Goal: Task Accomplishment & Management: Manage account settings

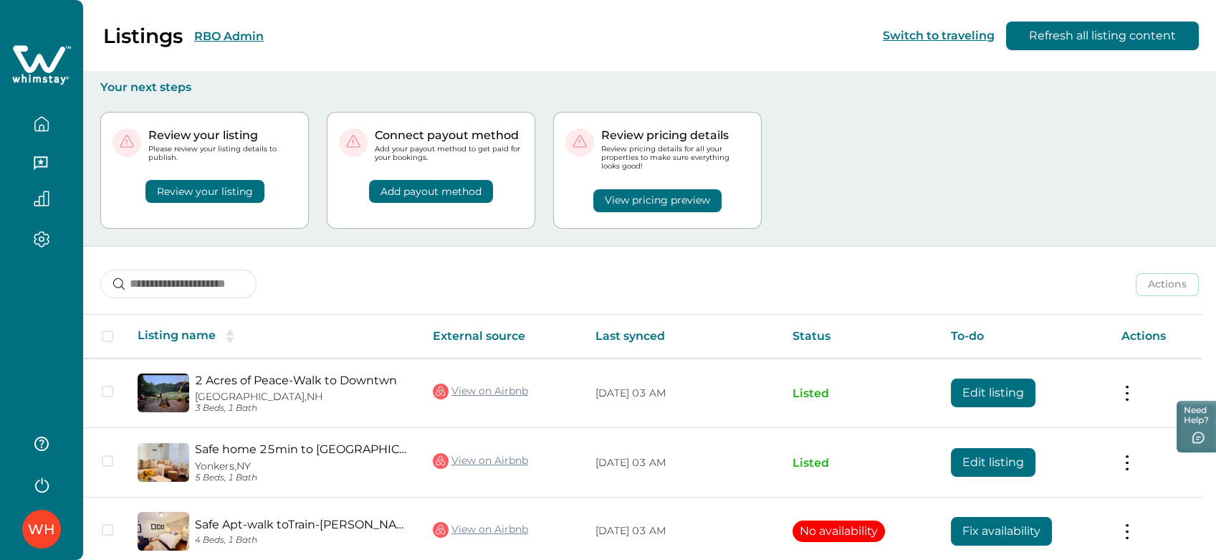
click at [203, 33] on button "RBO Admin" at bounding box center [229, 36] width 70 height 14
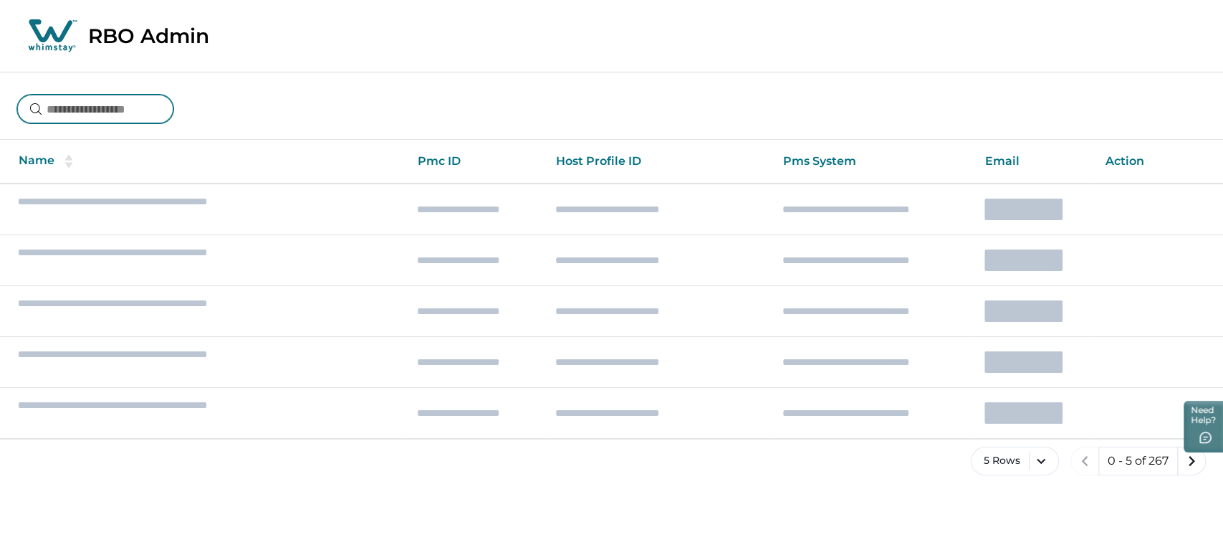
click at [124, 100] on input at bounding box center [95, 109] width 156 height 29
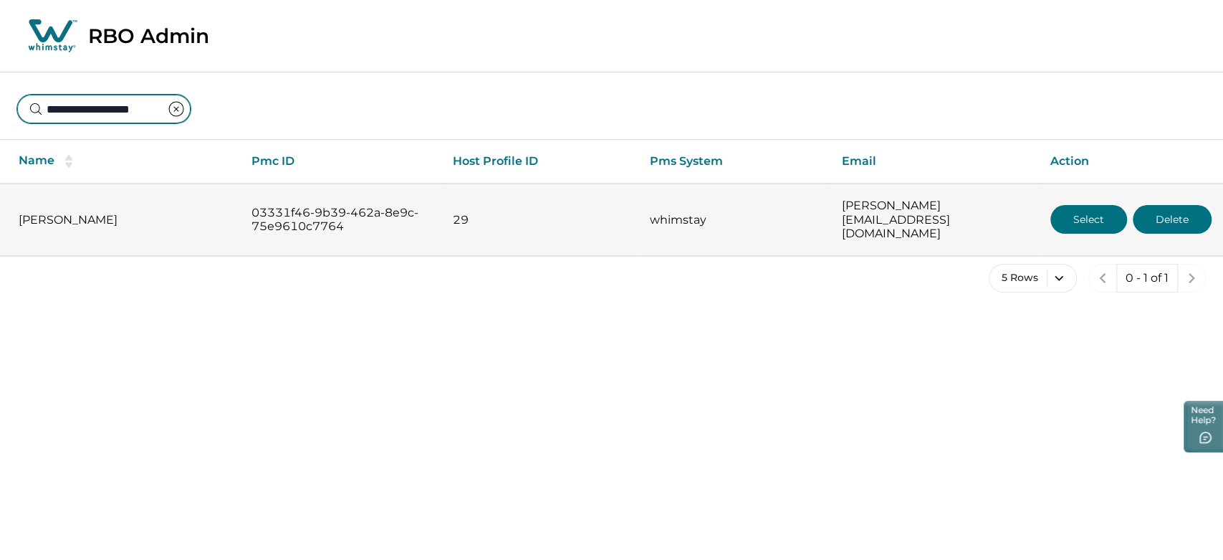
type input "**********"
click at [1079, 217] on button "Select" at bounding box center [1089, 219] width 77 height 29
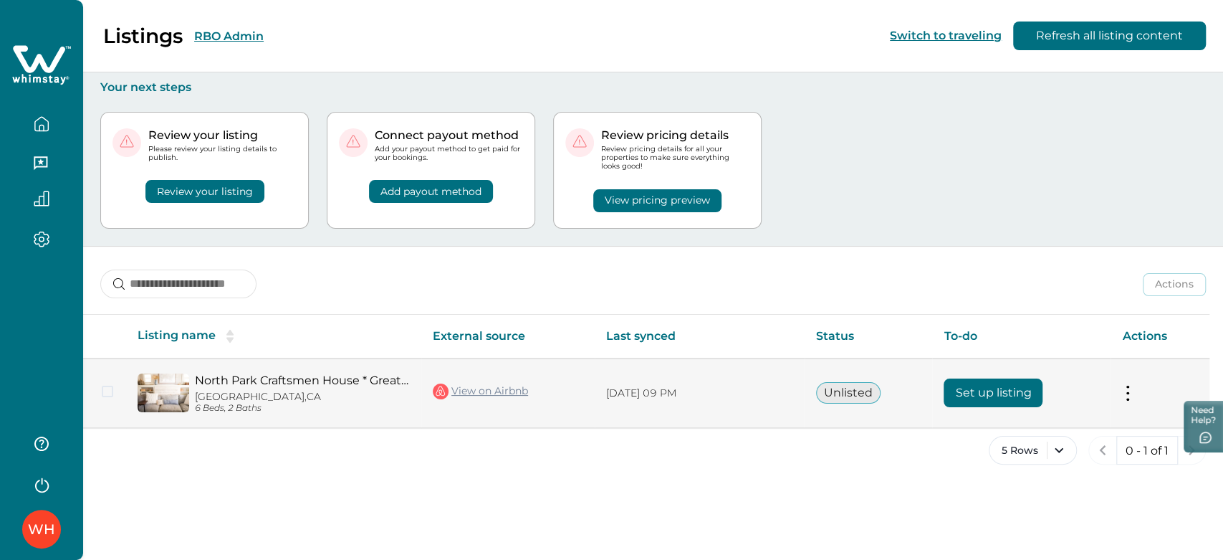
click at [978, 388] on button "Set up listing" at bounding box center [993, 392] width 99 height 29
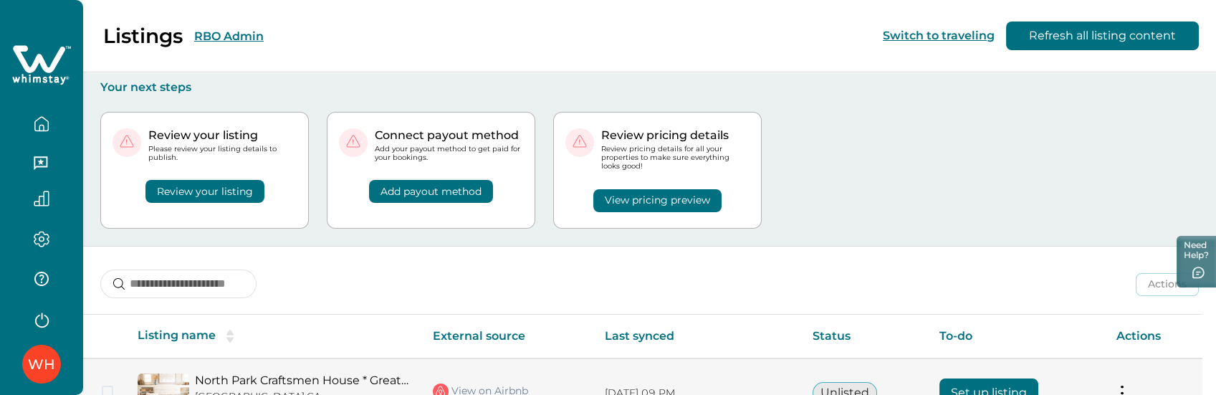
click at [850, 365] on td "Unlisted" at bounding box center [864, 393] width 127 height 70
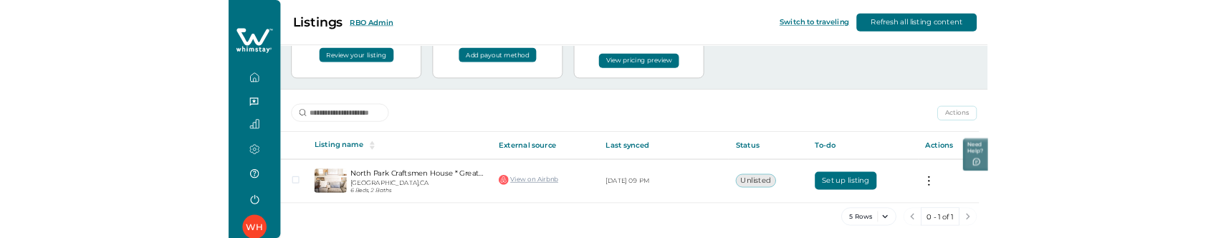
scroll to position [105, 0]
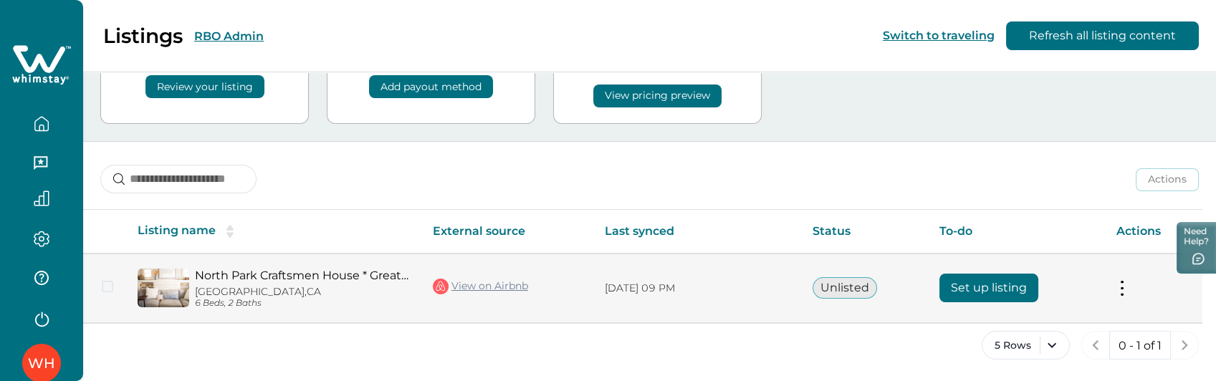
click at [973, 279] on button "Set up listing" at bounding box center [989, 288] width 99 height 29
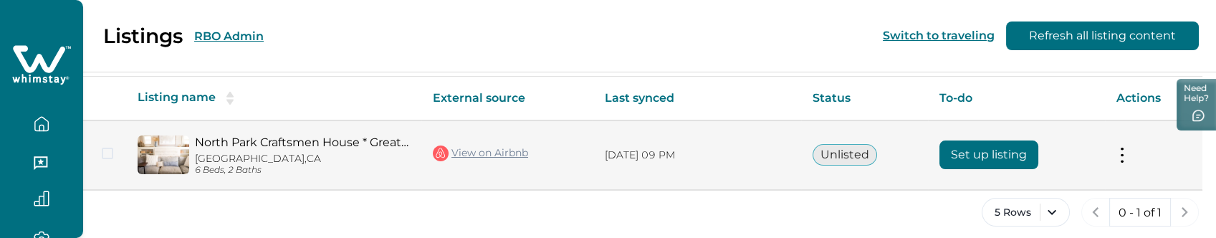
scroll to position [249, 0]
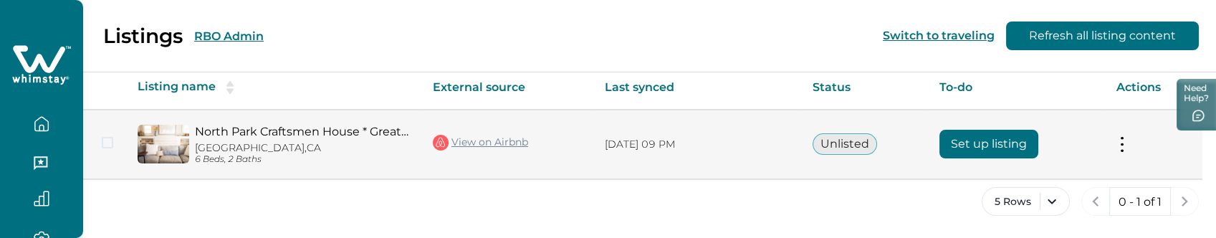
click at [984, 146] on button "Set up listing" at bounding box center [989, 144] width 99 height 29
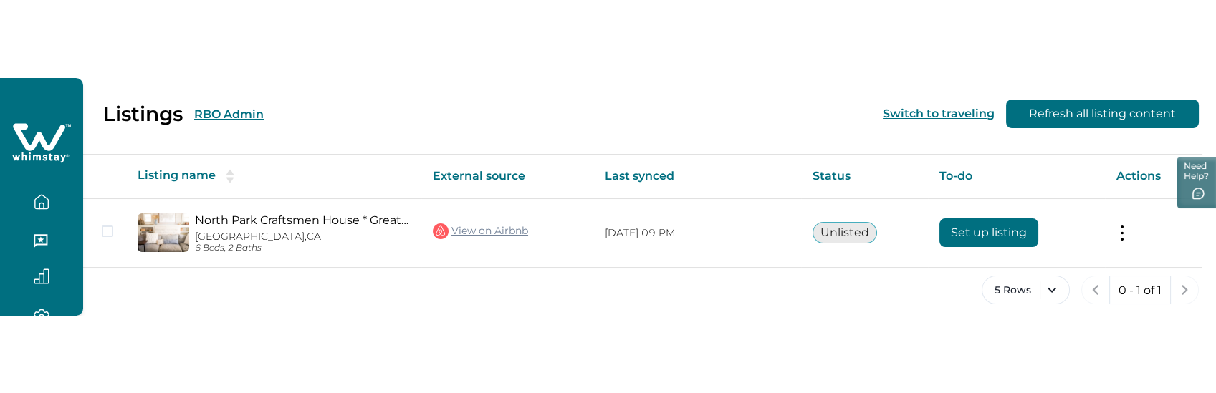
scroll to position [90, 0]
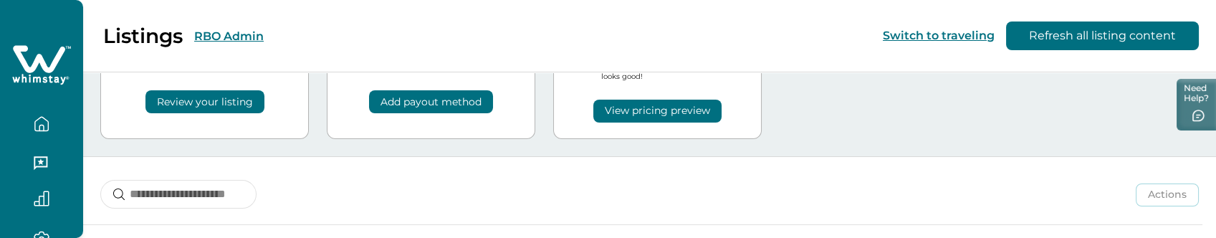
click at [239, 39] on button "RBO Admin" at bounding box center [229, 36] width 70 height 14
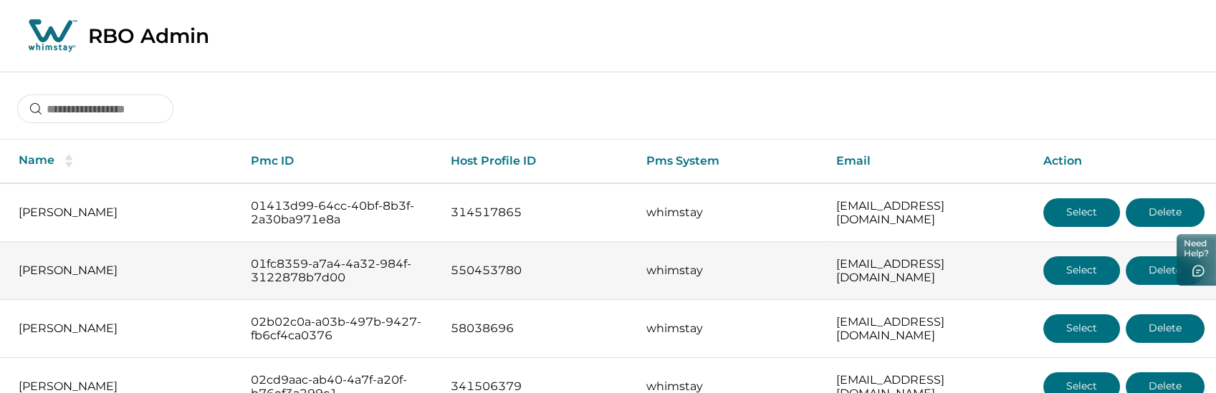
click at [1077, 276] on button "Select" at bounding box center [1082, 271] width 77 height 29
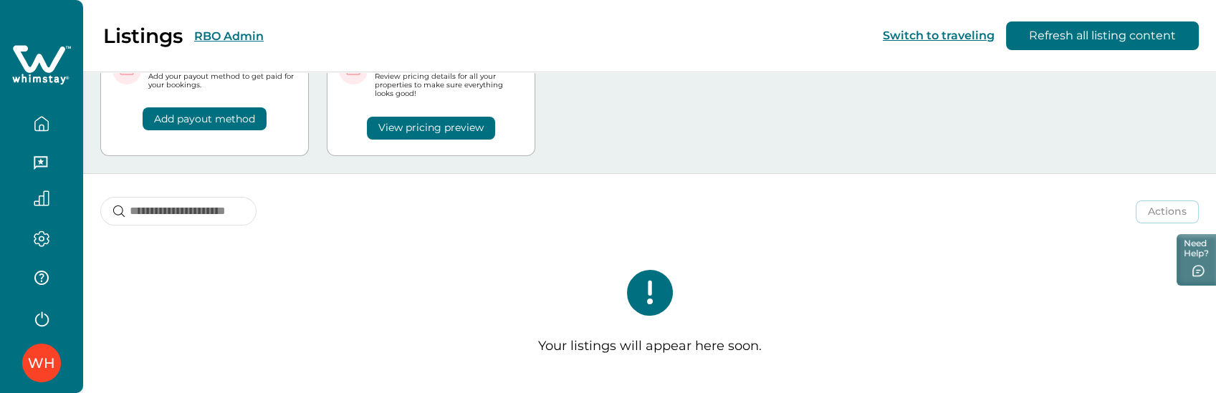
scroll to position [73, 0]
click at [229, 33] on button "RBO Admin" at bounding box center [229, 36] width 70 height 14
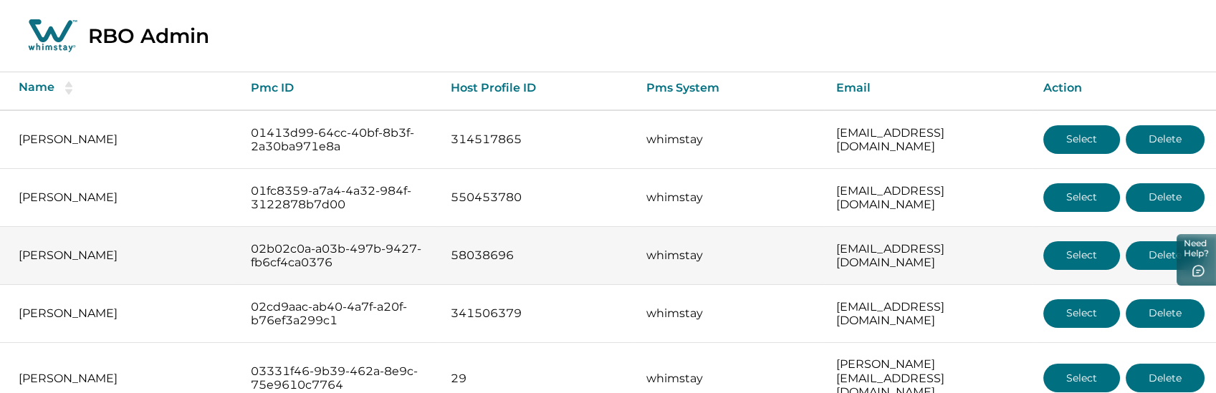
click at [1077, 267] on button "Select" at bounding box center [1082, 256] width 77 height 29
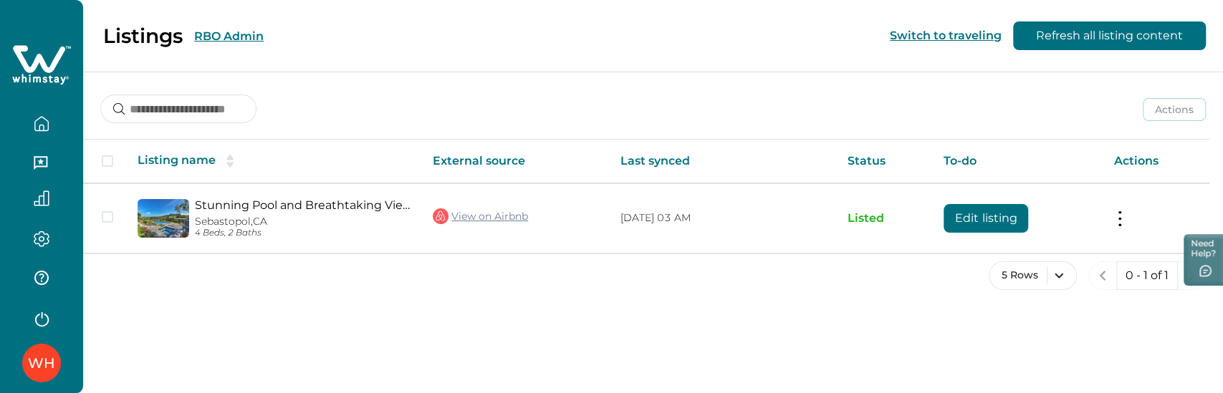
click at [214, 38] on button "RBO Admin" at bounding box center [229, 36] width 70 height 14
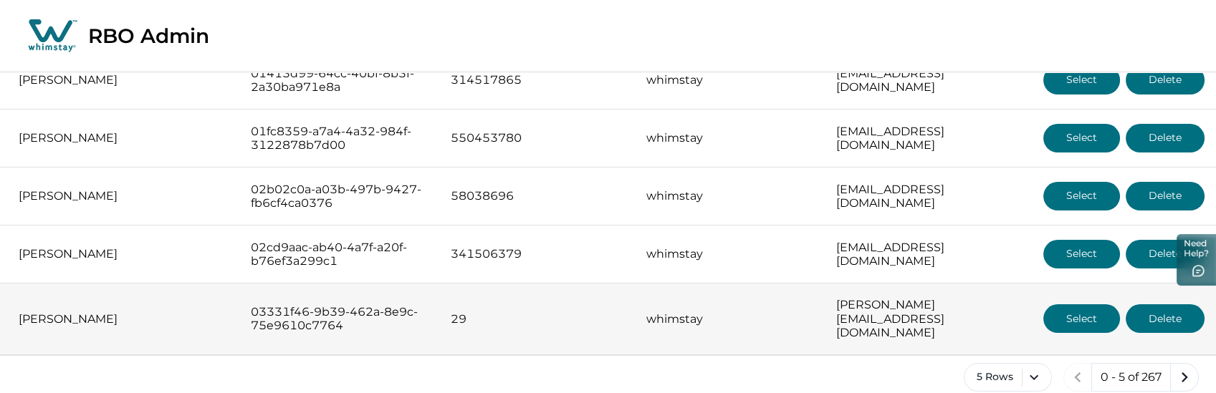
scroll to position [139, 0]
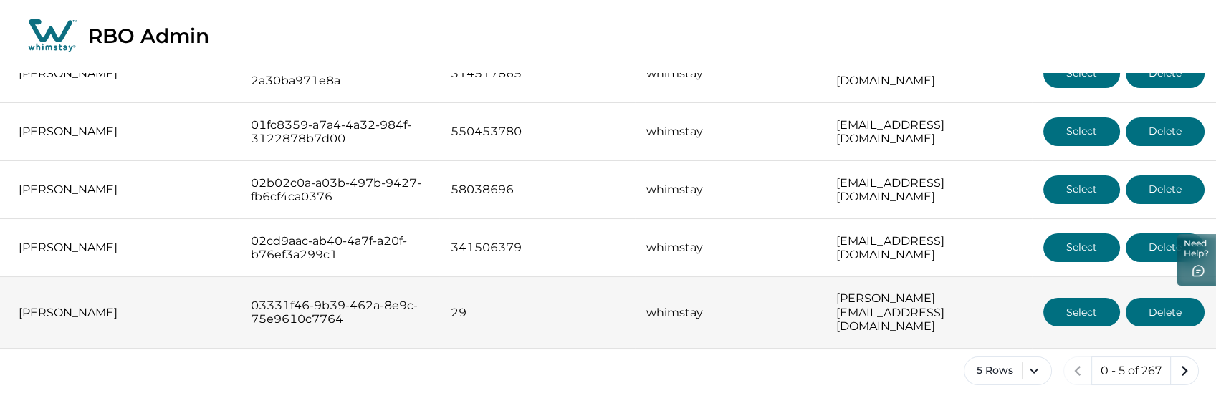
click at [1073, 298] on button "Select" at bounding box center [1082, 312] width 77 height 29
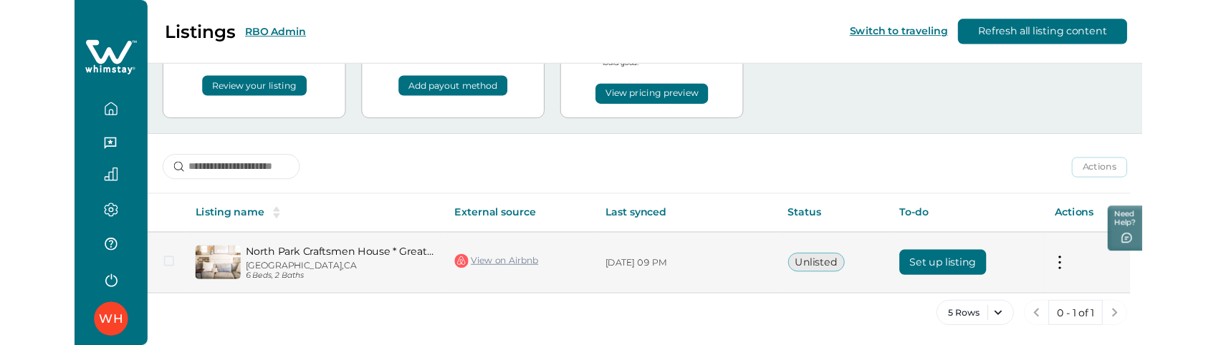
scroll to position [92, 0]
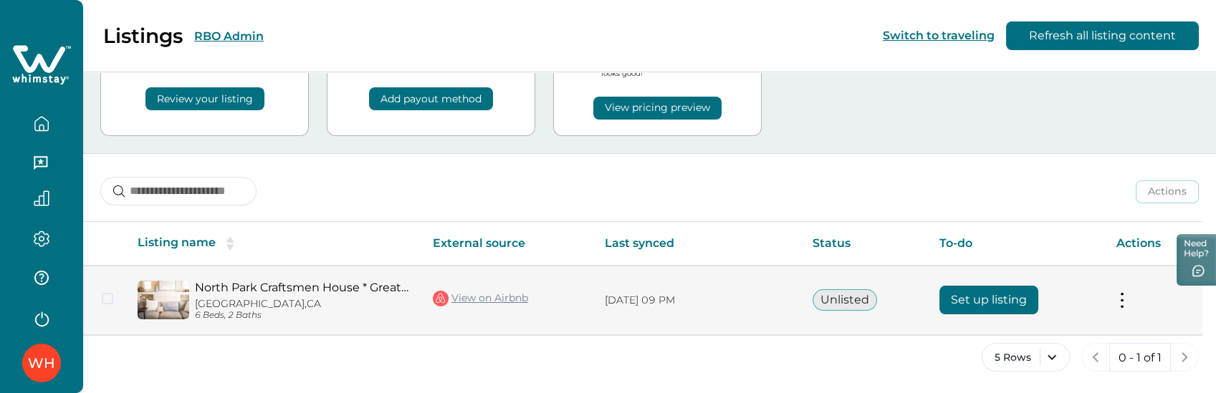
click at [988, 291] on button "Set up listing" at bounding box center [989, 300] width 99 height 29
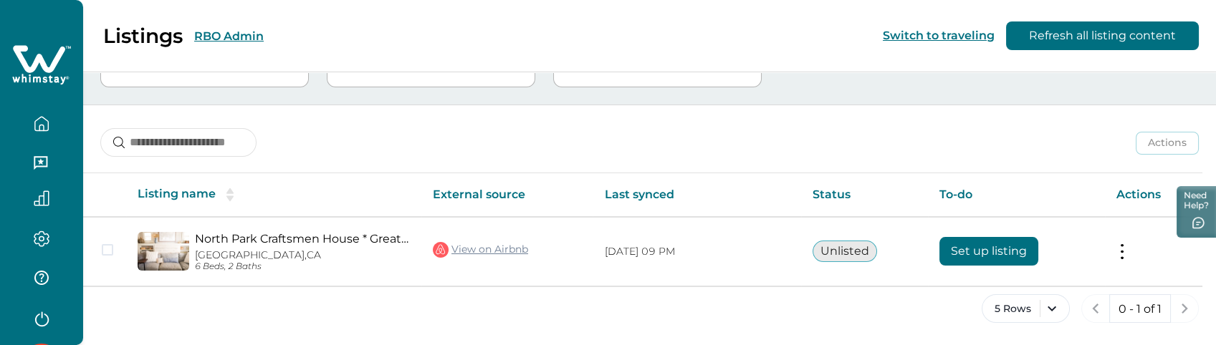
scroll to position [0, 0]
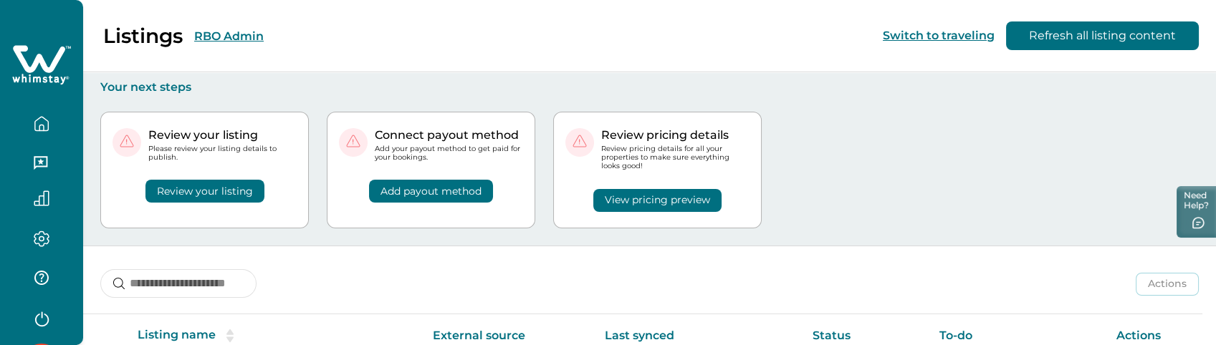
click at [256, 37] on button "RBO Admin" at bounding box center [229, 36] width 70 height 14
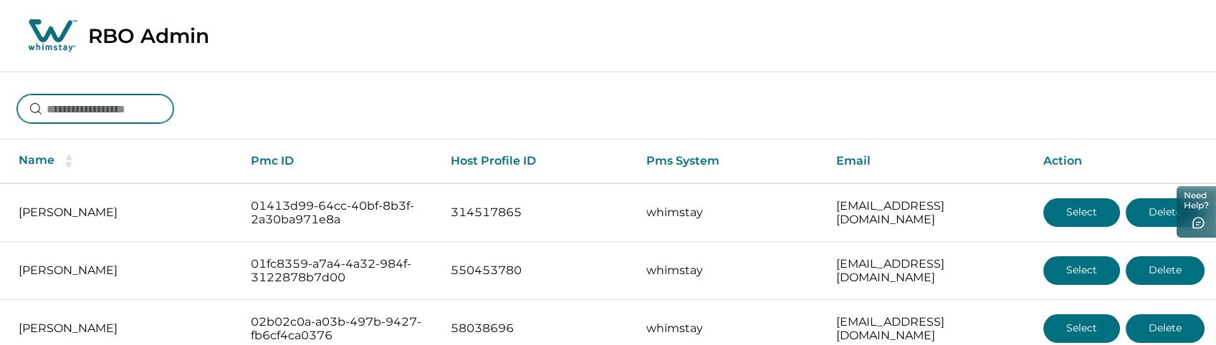
click at [166, 103] on input at bounding box center [95, 109] width 156 height 29
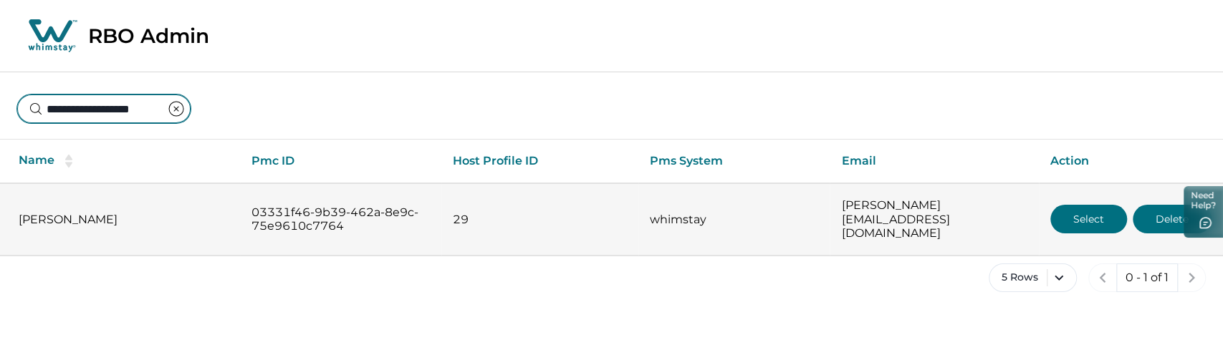
type input "**********"
click at [1062, 217] on button "Select" at bounding box center [1089, 219] width 77 height 29
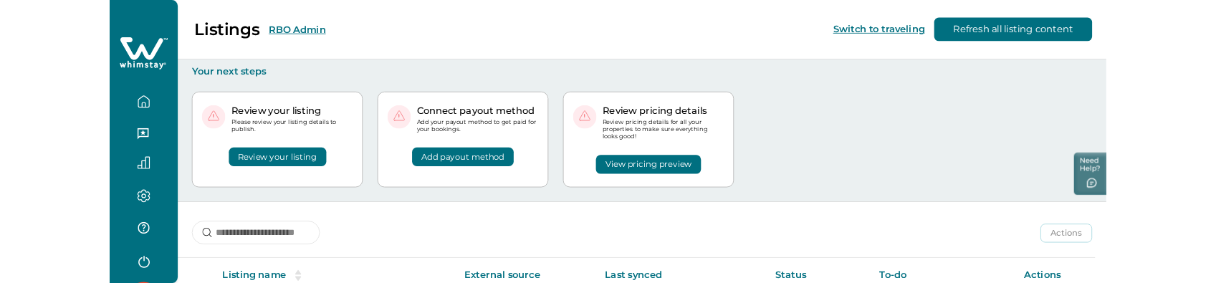
scroll to position [141, 0]
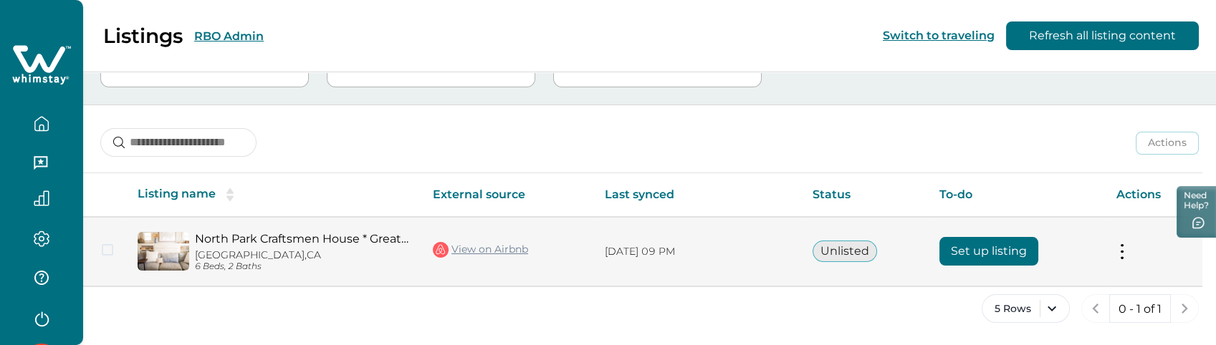
click at [952, 251] on button "Set up listing" at bounding box center [989, 251] width 99 height 29
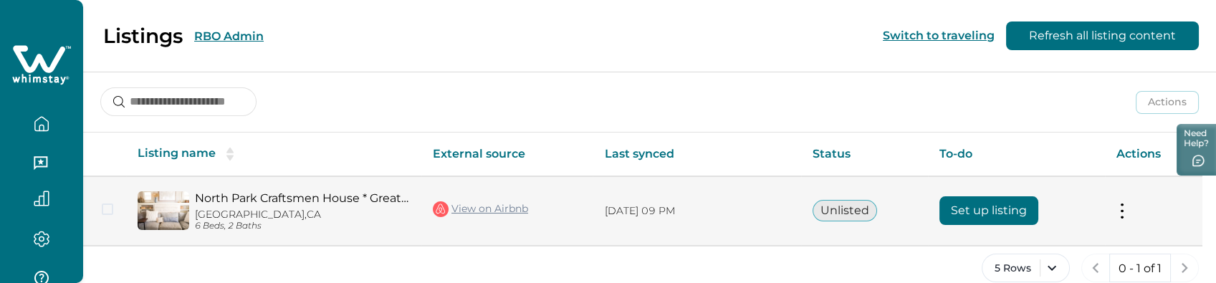
scroll to position [204, 0]
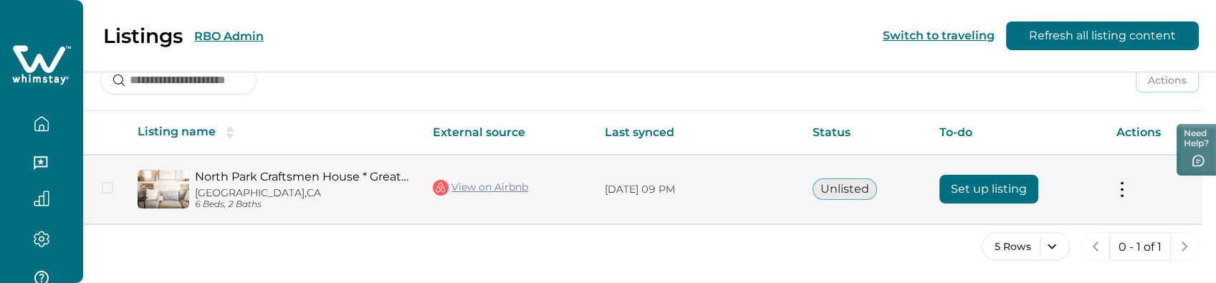
click at [1015, 179] on button "Set up listing" at bounding box center [989, 189] width 99 height 29
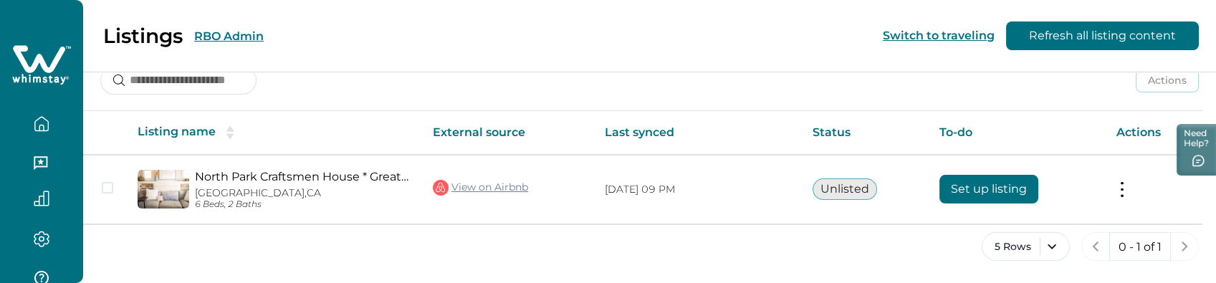
click at [226, 35] on button "RBO Admin" at bounding box center [229, 36] width 70 height 14
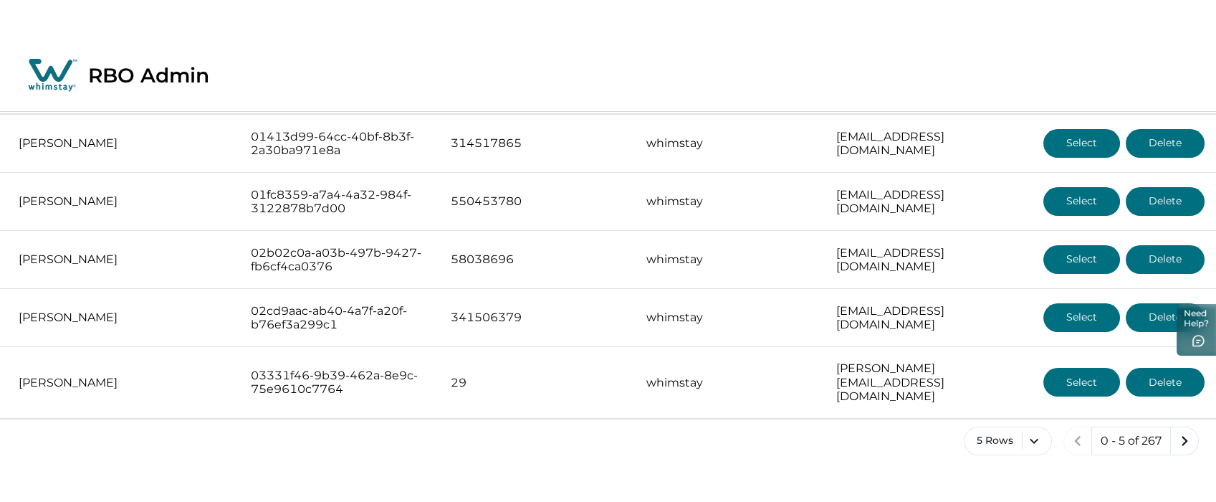
scroll to position [31, 0]
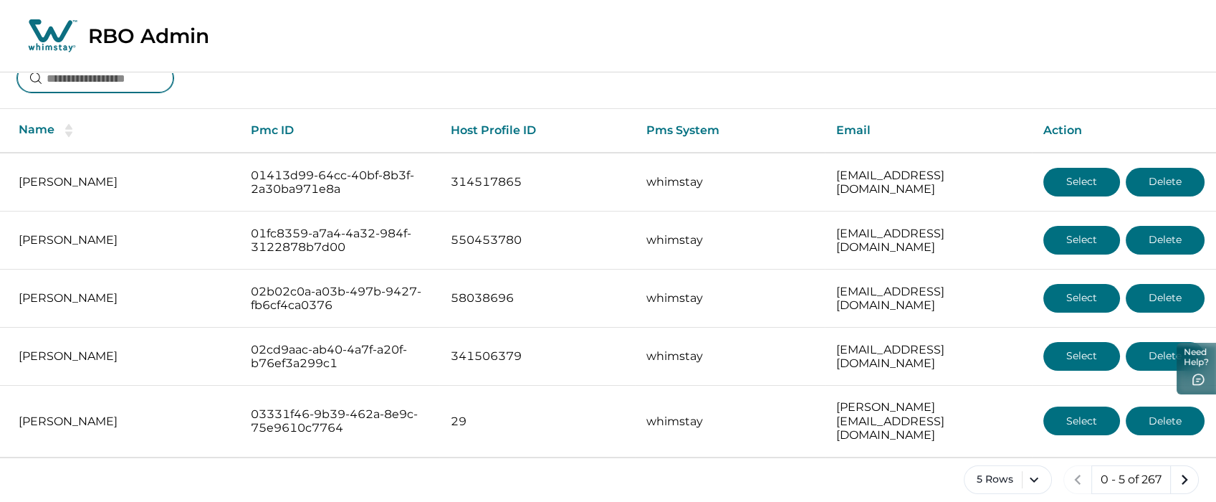
click at [115, 75] on input at bounding box center [95, 78] width 156 height 29
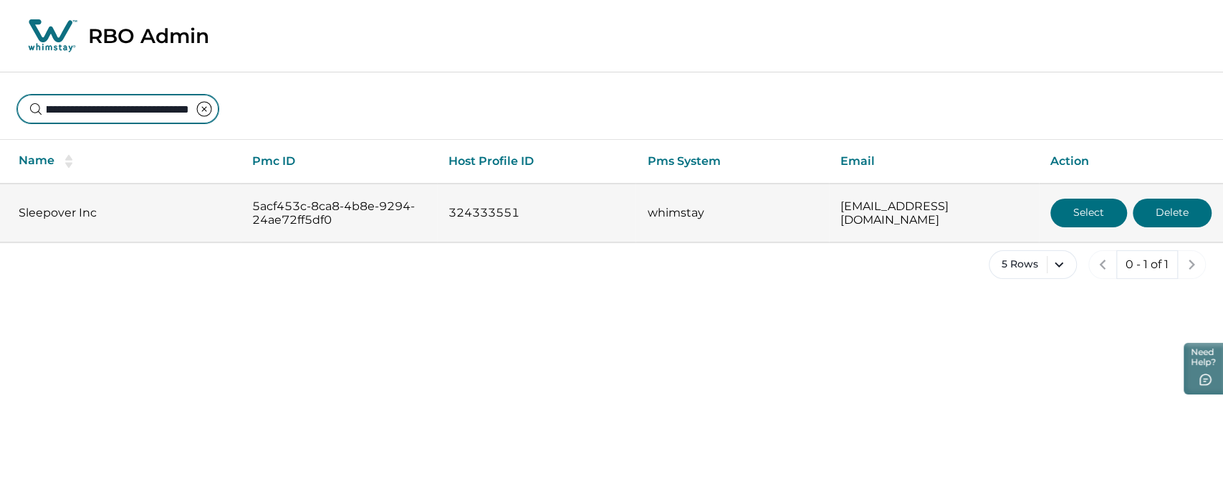
type input "**********"
click at [1064, 210] on button "Select" at bounding box center [1089, 213] width 77 height 29
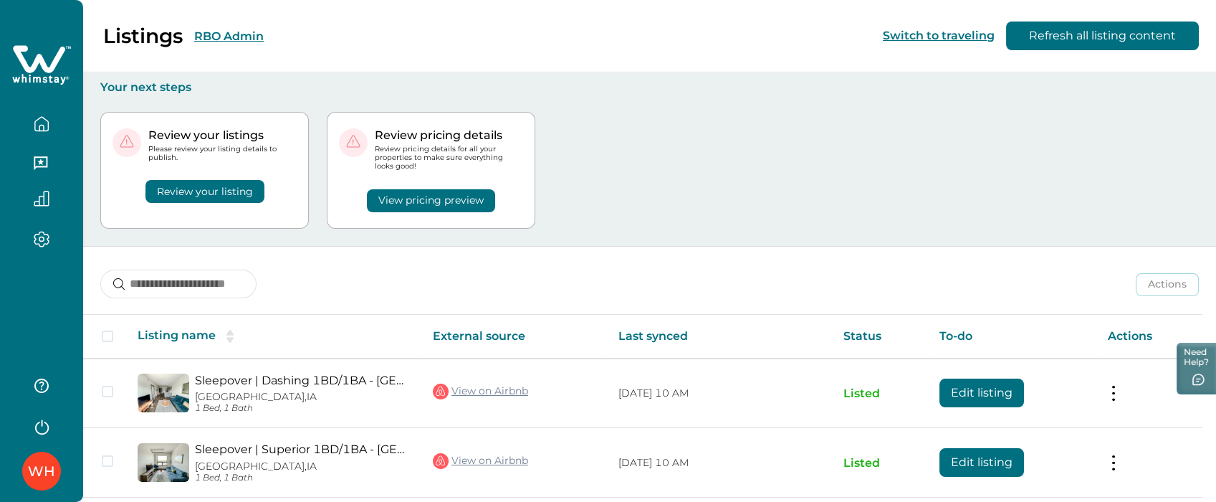
click at [398, 194] on button "View pricing preview" at bounding box center [431, 200] width 128 height 23
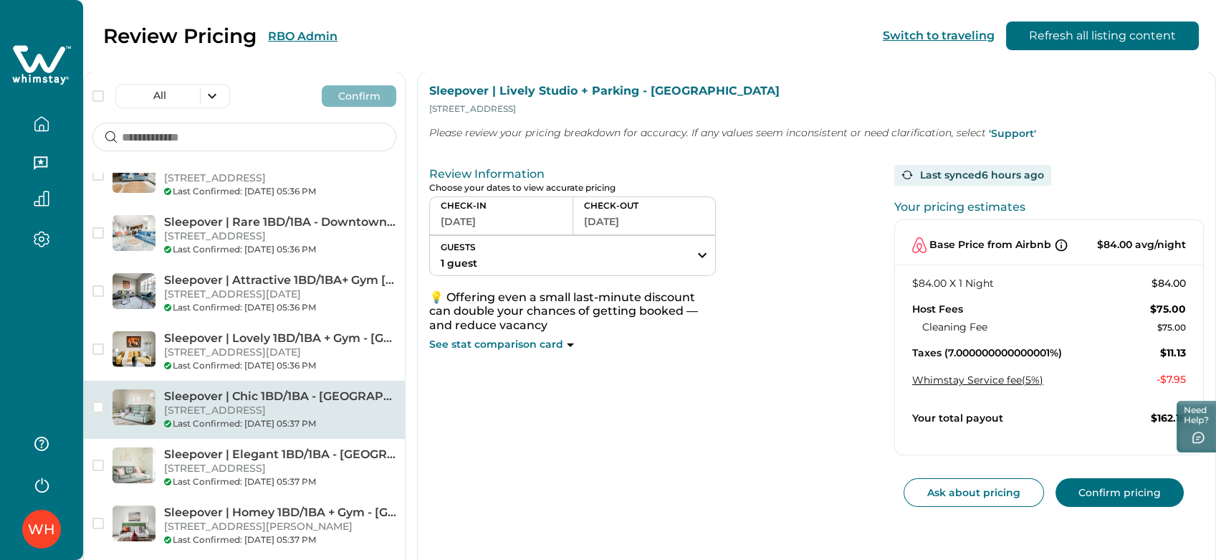
scroll to position [1115, 0]
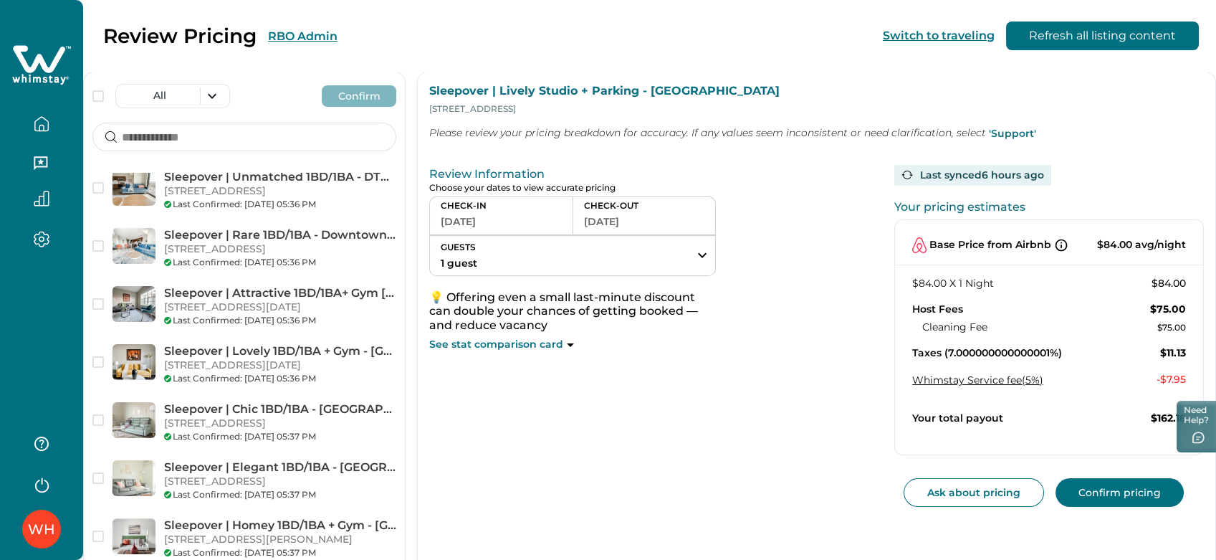
click at [258, 140] on p "1261 8th St, 401, West Des Moines, IA, 50265, US" at bounding box center [280, 133] width 232 height 14
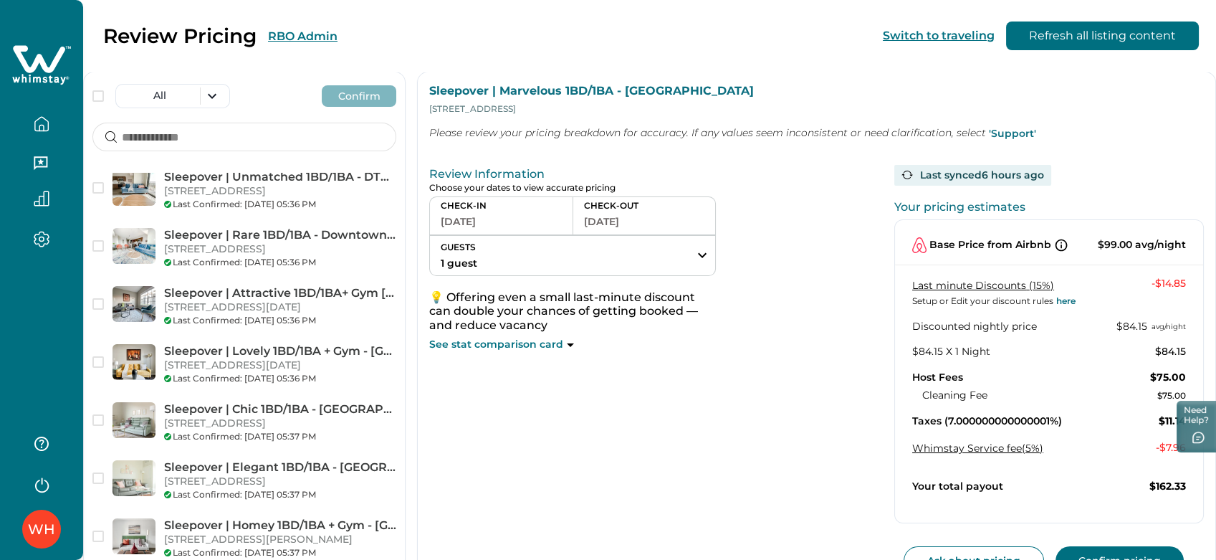
scroll to position [64, 0]
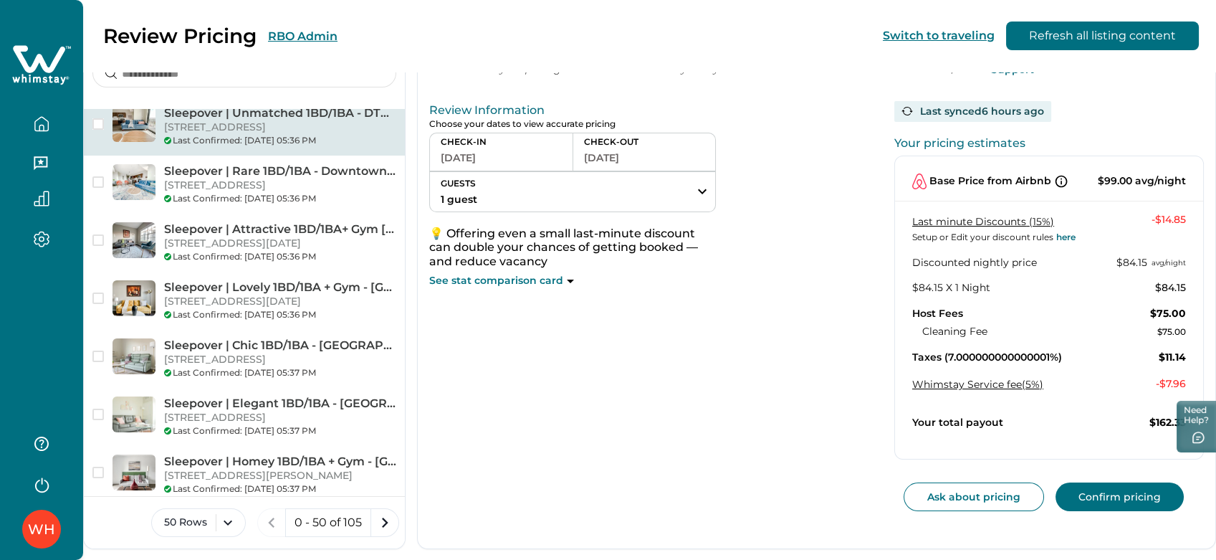
click at [229, 135] on p "1400 Walnut St, 301, Des Moines, IA, 50309, US" at bounding box center [280, 127] width 232 height 14
click at [227, 77] on p "1261 8th St, 401, West Des Moines, IA, 50265, US" at bounding box center [280, 69] width 232 height 14
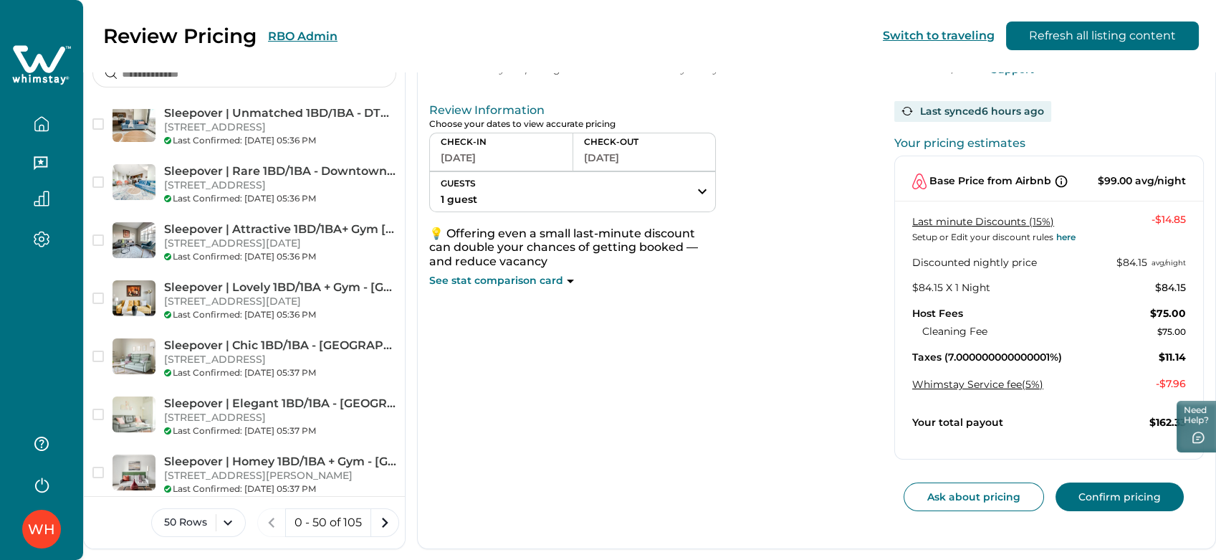
click at [484, 162] on button "09-18-2025" at bounding box center [501, 158] width 121 height 20
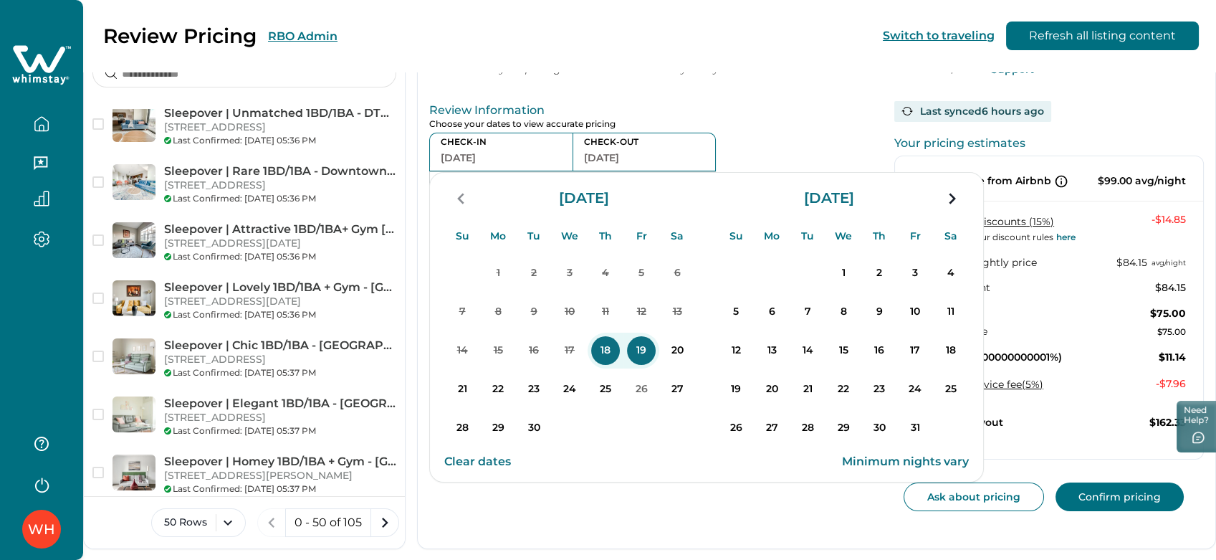
click at [466, 463] on button "Clear dates" at bounding box center [477, 461] width 67 height 29
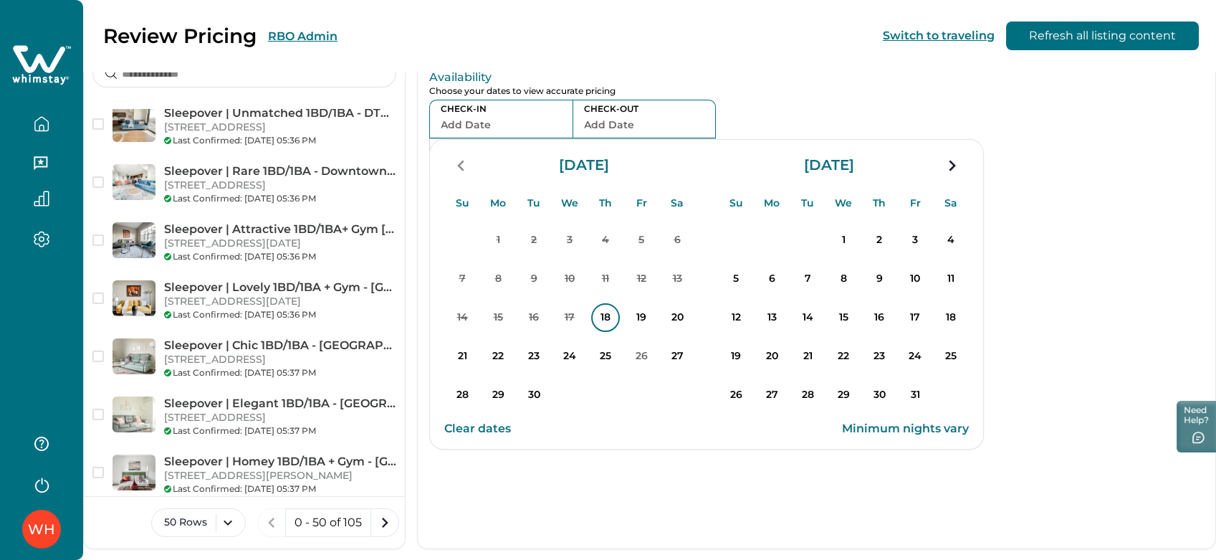
click at [615, 316] on p "18" at bounding box center [605, 317] width 29 height 29
click at [649, 318] on p "19" at bounding box center [641, 317] width 29 height 29
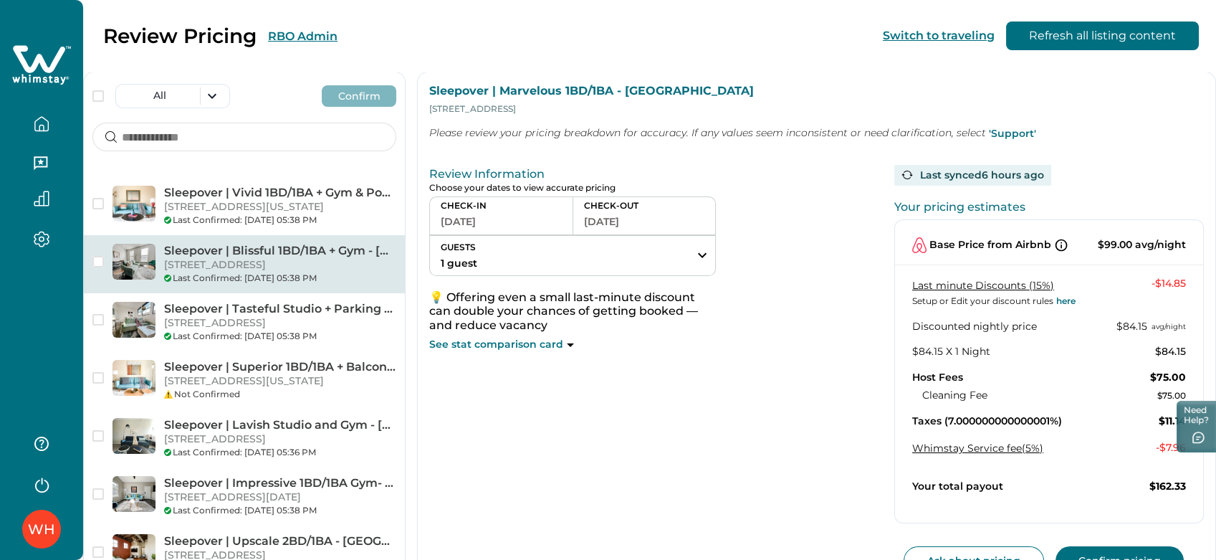
scroll to position [1672, 0]
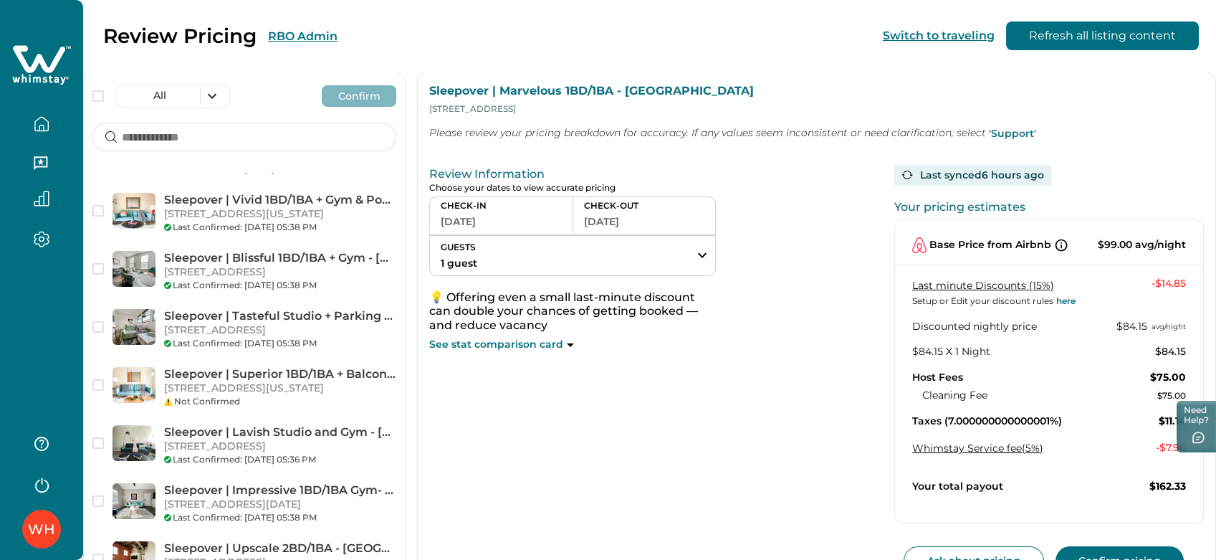
click at [1008, 242] on p "Base Price from Airbnb" at bounding box center [991, 245] width 122 height 14
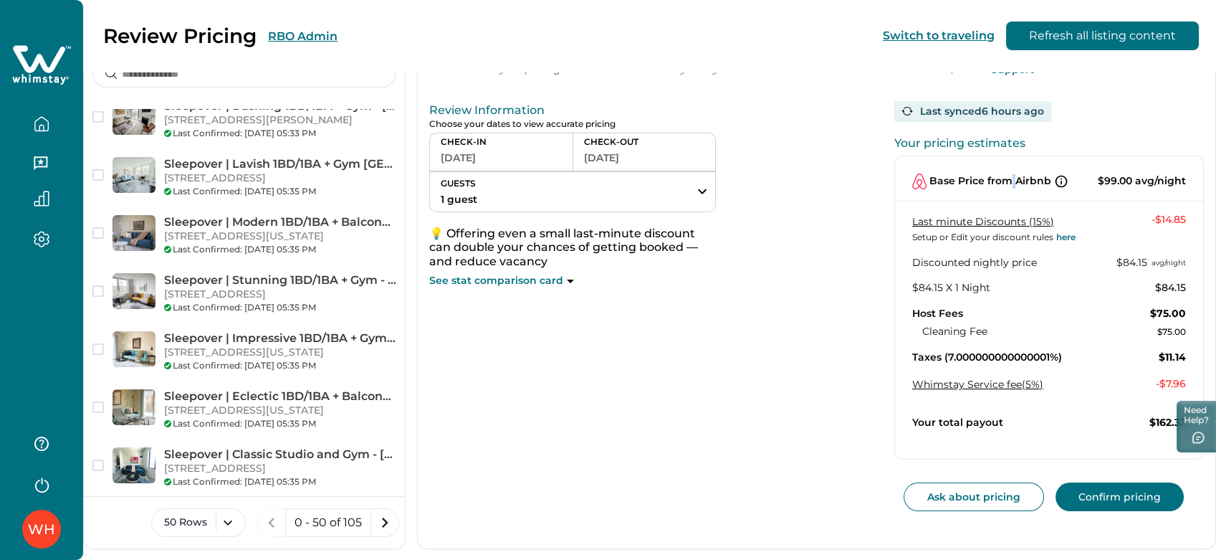
scroll to position [249, 0]
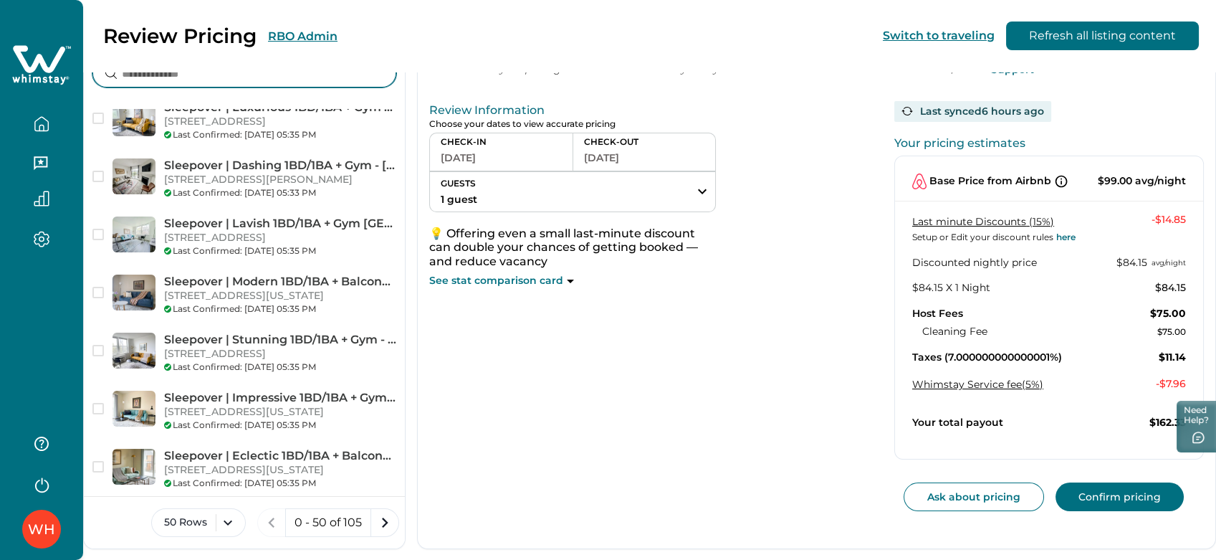
click at [191, 72] on input at bounding box center [244, 73] width 304 height 29
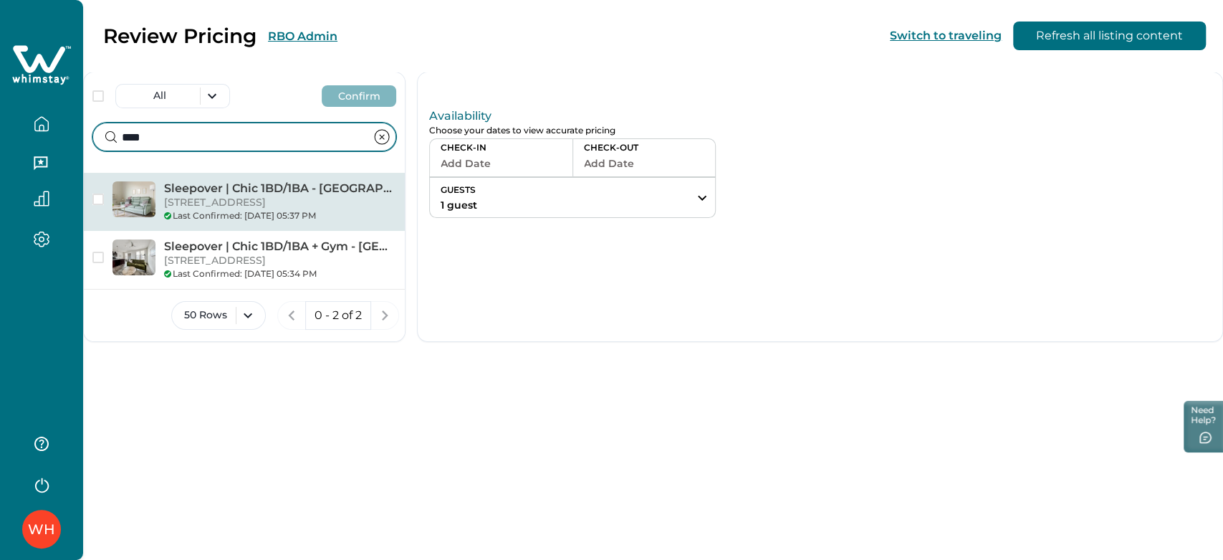
type input "****"
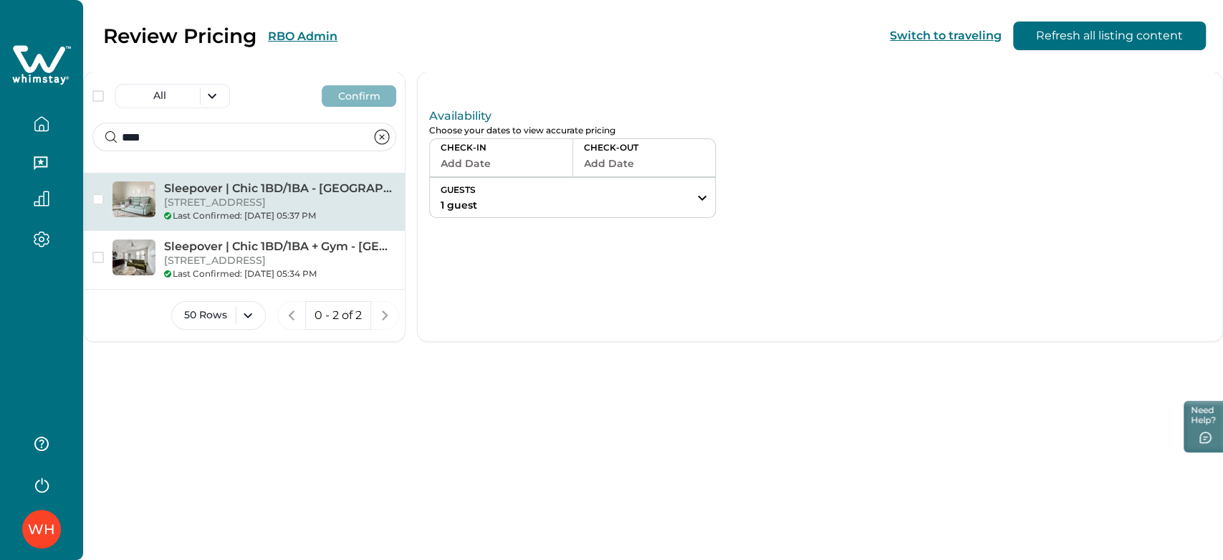
click at [259, 197] on p "1400 Walnut St, 109, Des Moines, IA, 50309, US" at bounding box center [280, 203] width 232 height 14
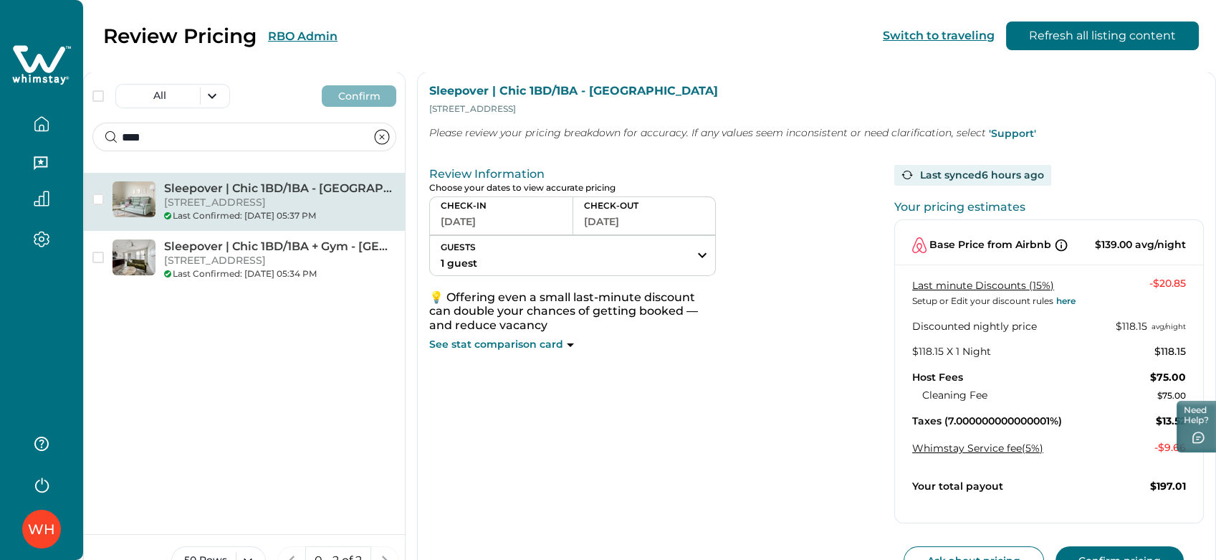
click at [39, 127] on icon "button" at bounding box center [41, 128] width 4 height 6
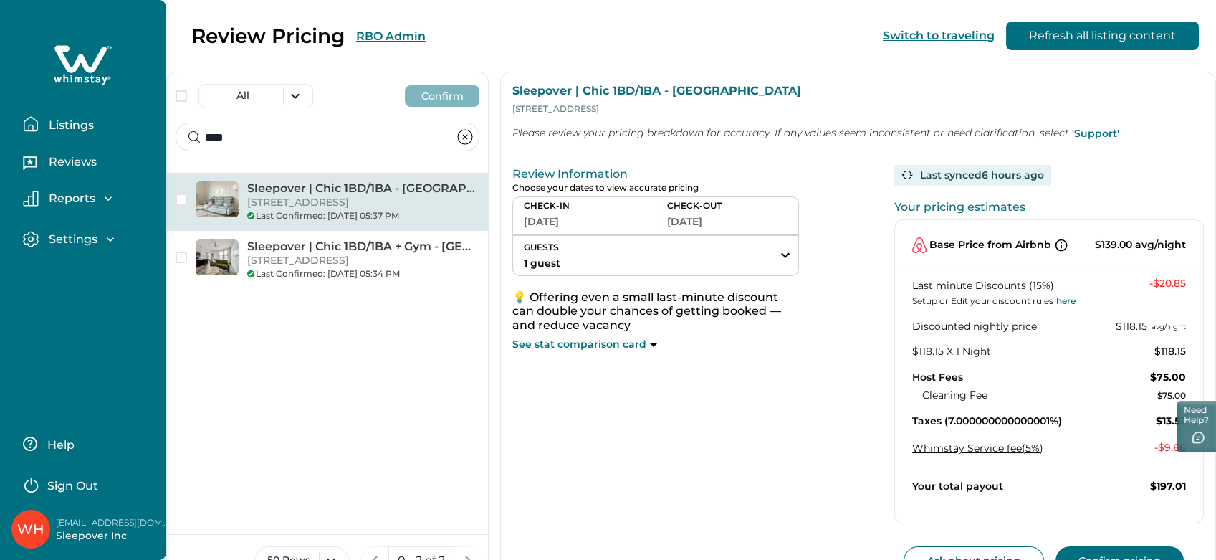
click at [75, 125] on p "Listings" at bounding box center [68, 125] width 49 height 14
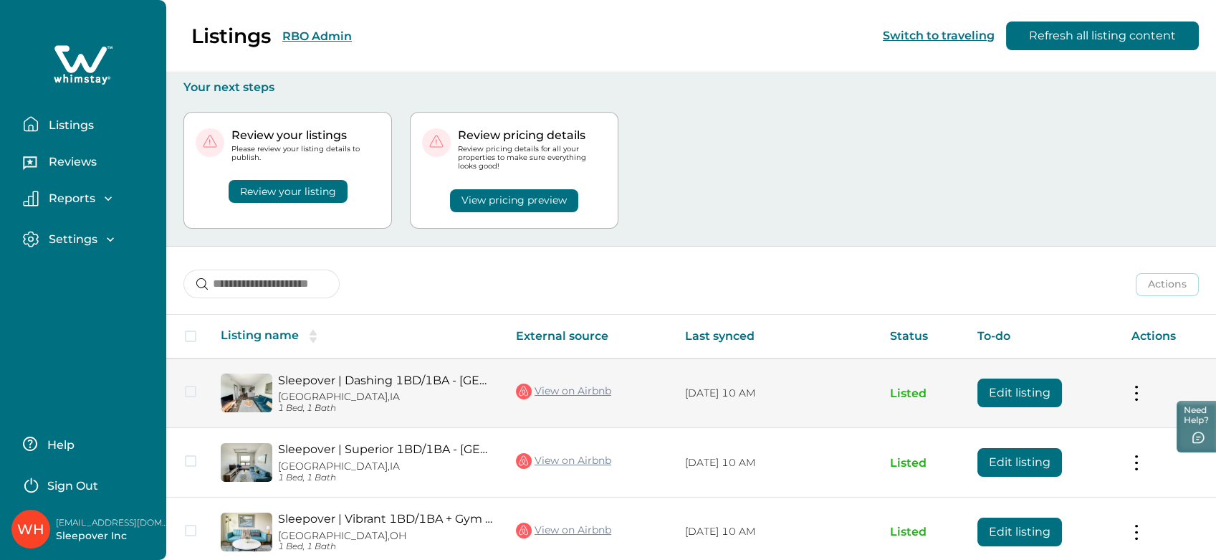
scroll to position [204, 0]
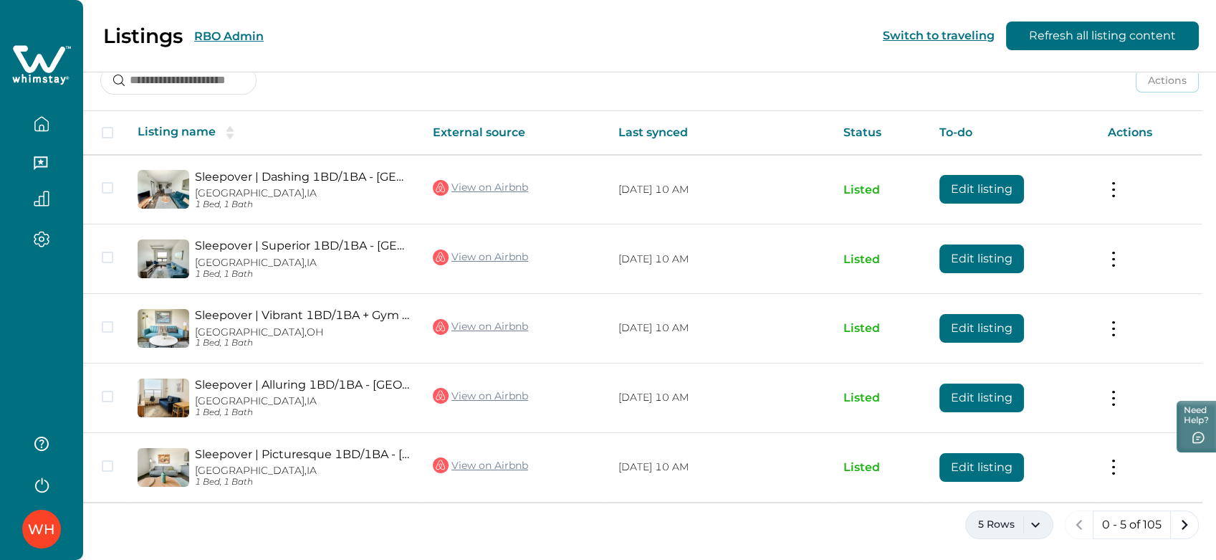
click at [1021, 535] on button "5 Rows" at bounding box center [1009, 524] width 88 height 29
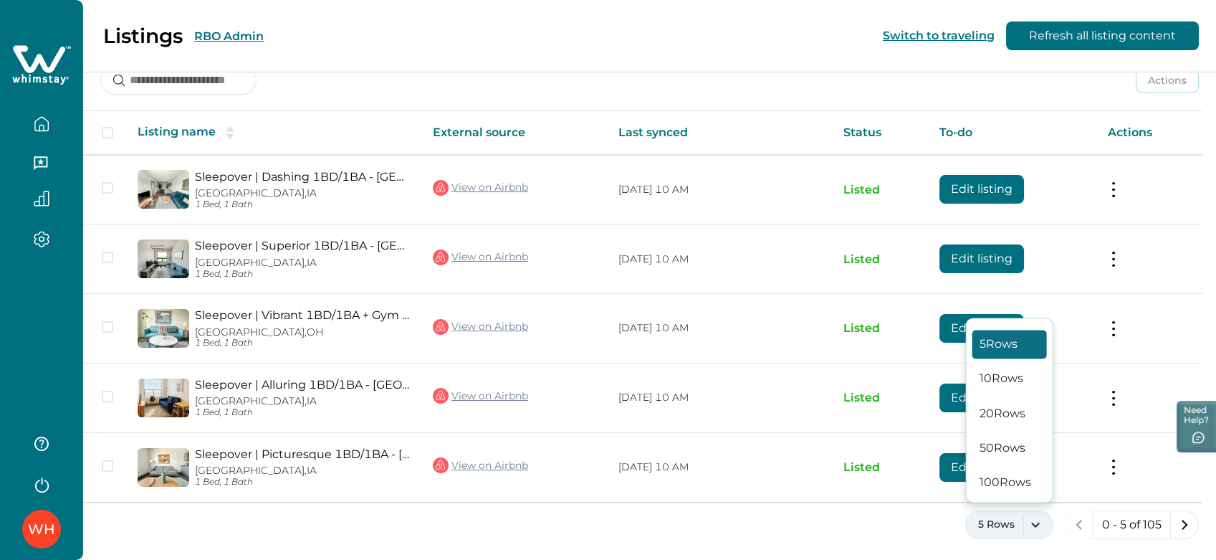
click at [1007, 486] on button "100 Rows" at bounding box center [1010, 481] width 75 height 29
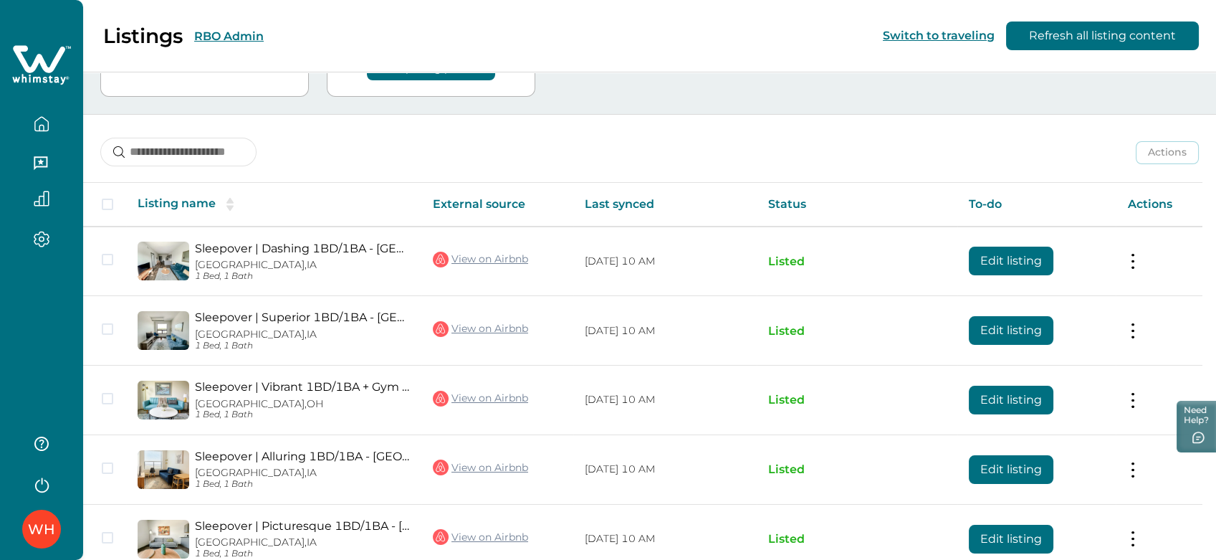
scroll to position [72, 0]
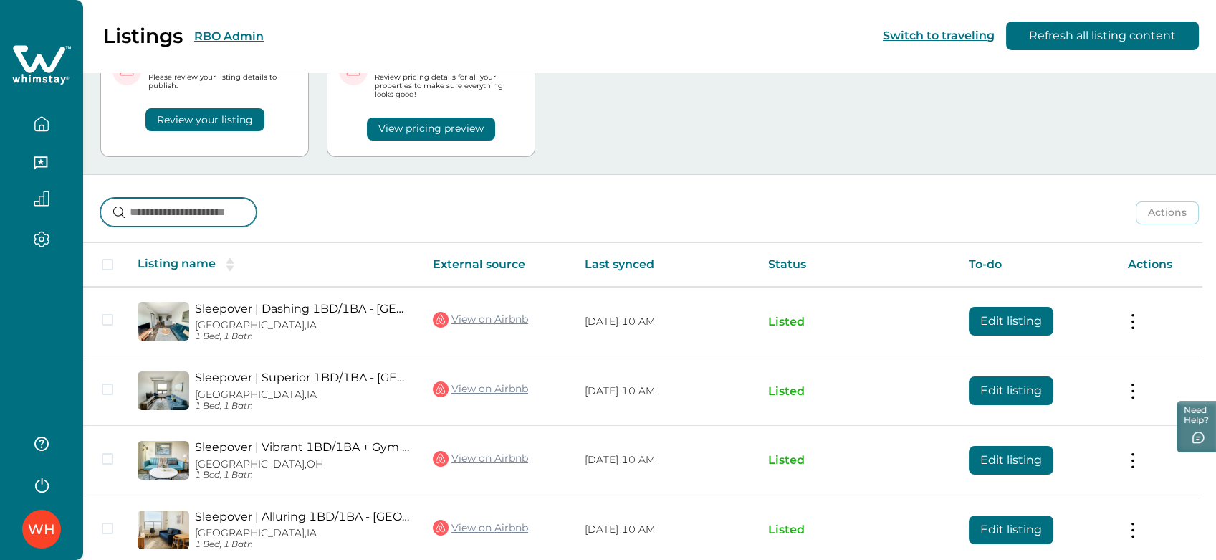
click at [165, 214] on input at bounding box center [178, 212] width 156 height 29
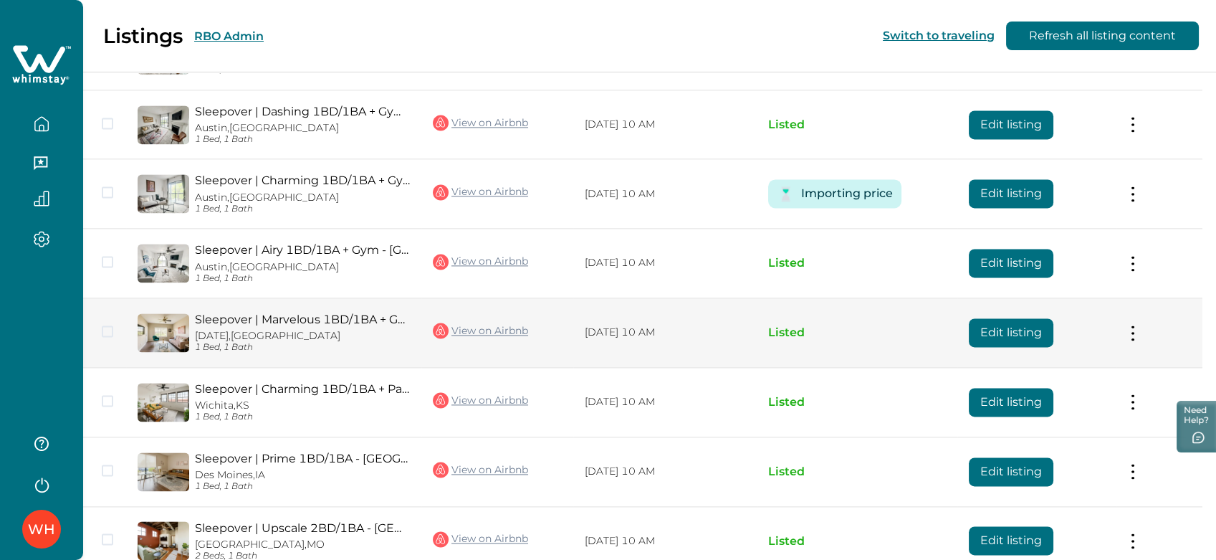
scroll to position [4054, 0]
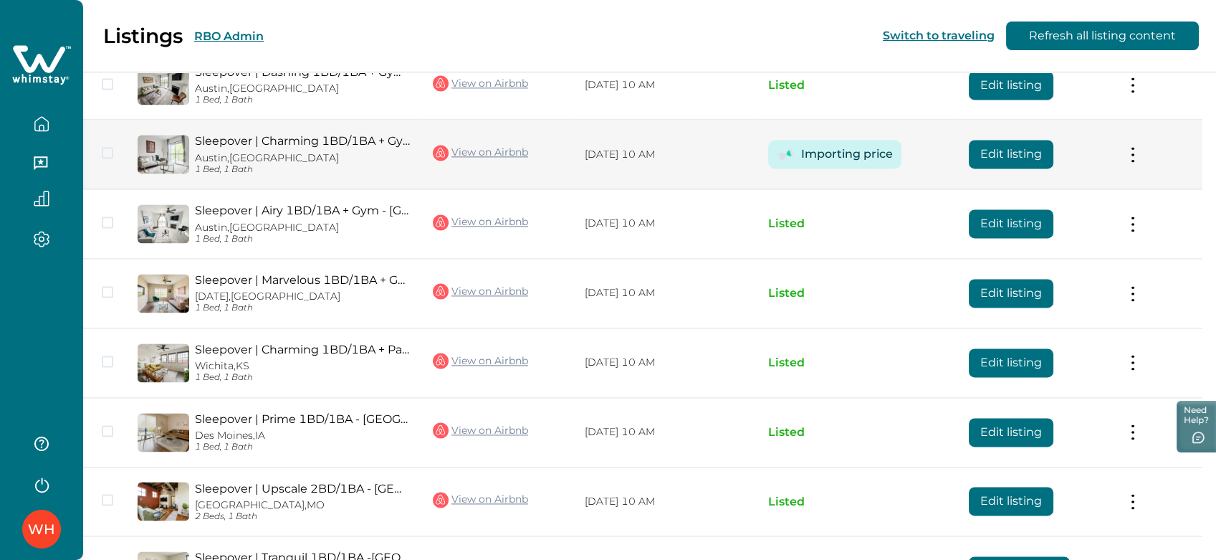
click at [785, 146] on img at bounding box center [786, 154] width 18 height 18
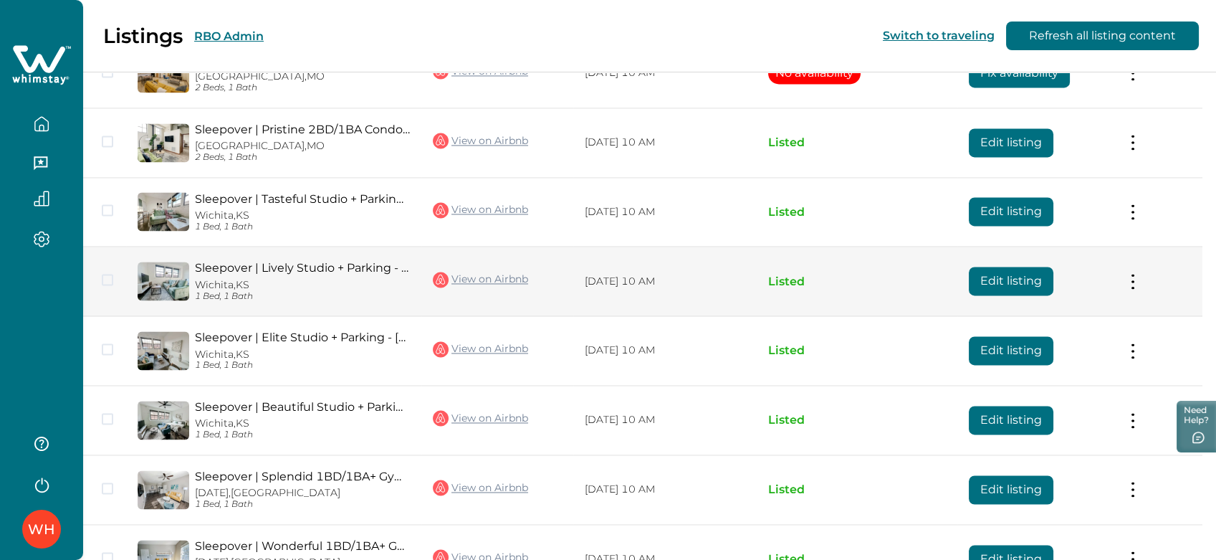
scroll to position [4743, 0]
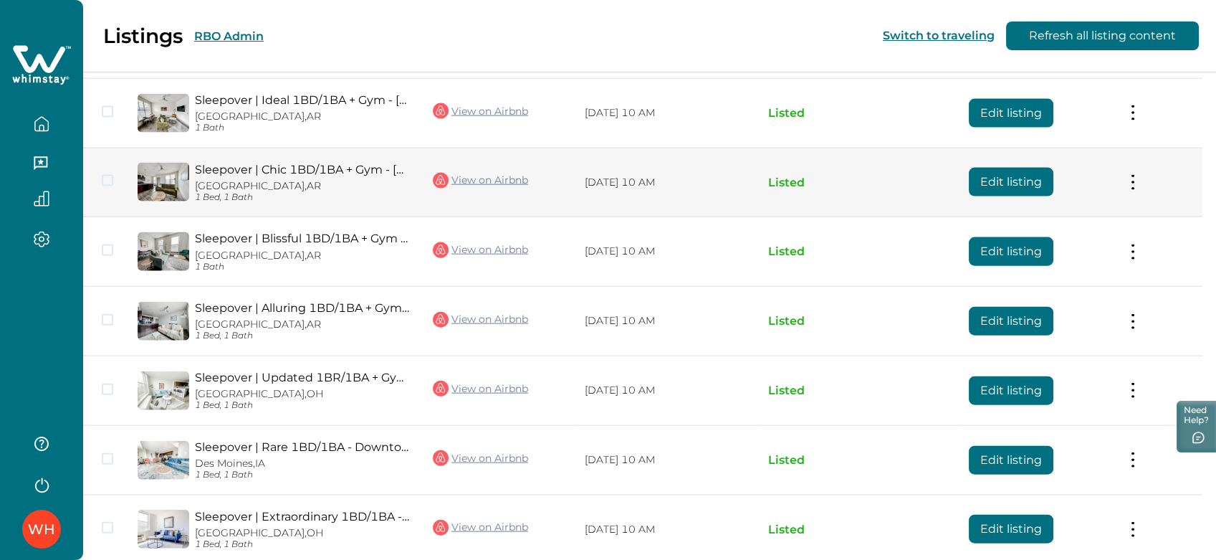
scroll to position [6823, 0]
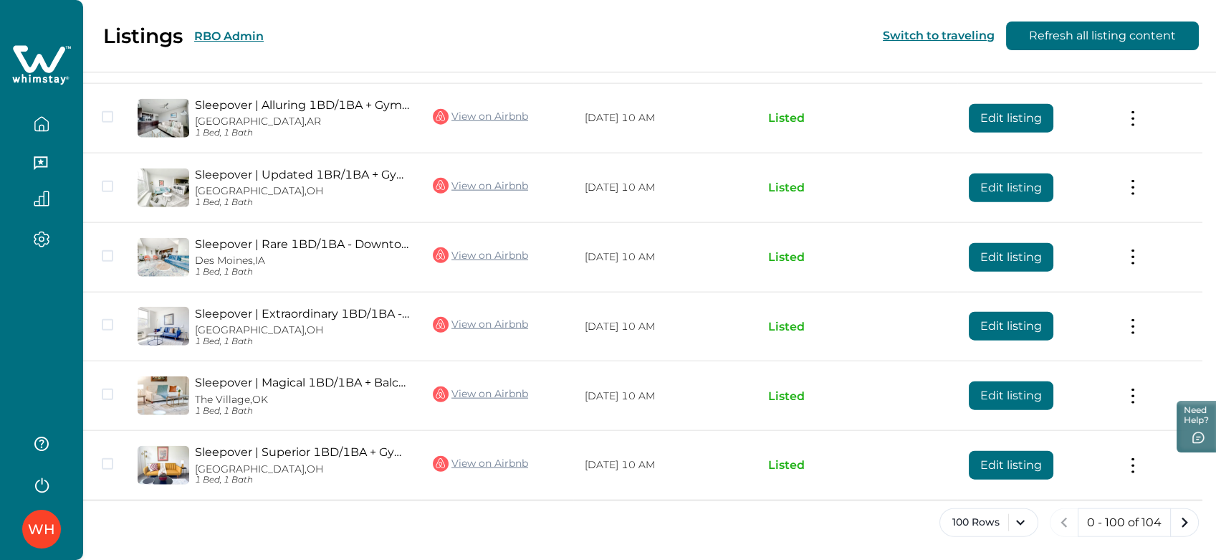
click at [1168, 515] on button "0 - 100 of 104" at bounding box center [1124, 522] width 93 height 29
click at [1194, 524] on icon "next page" at bounding box center [1185, 522] width 20 height 20
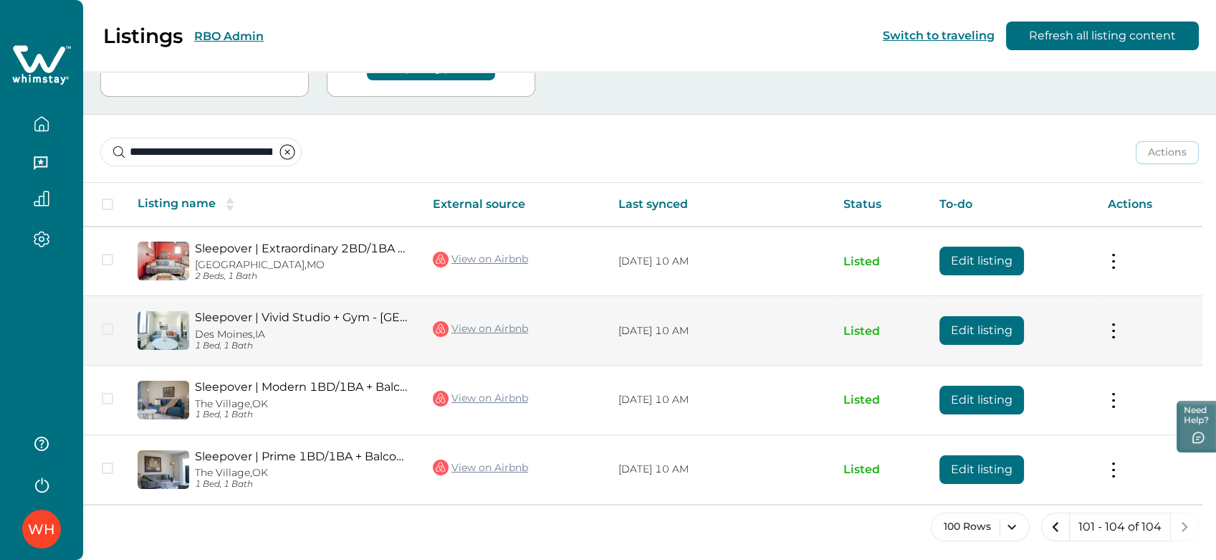
scroll to position [134, 0]
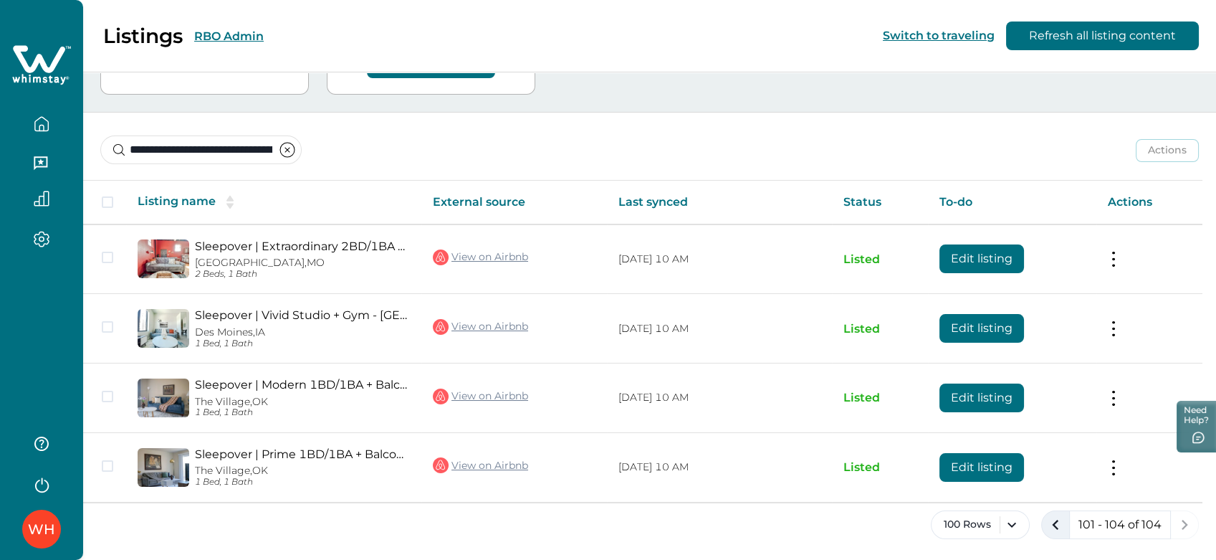
click at [1059, 526] on icon "previous page" at bounding box center [1056, 525] width 20 height 20
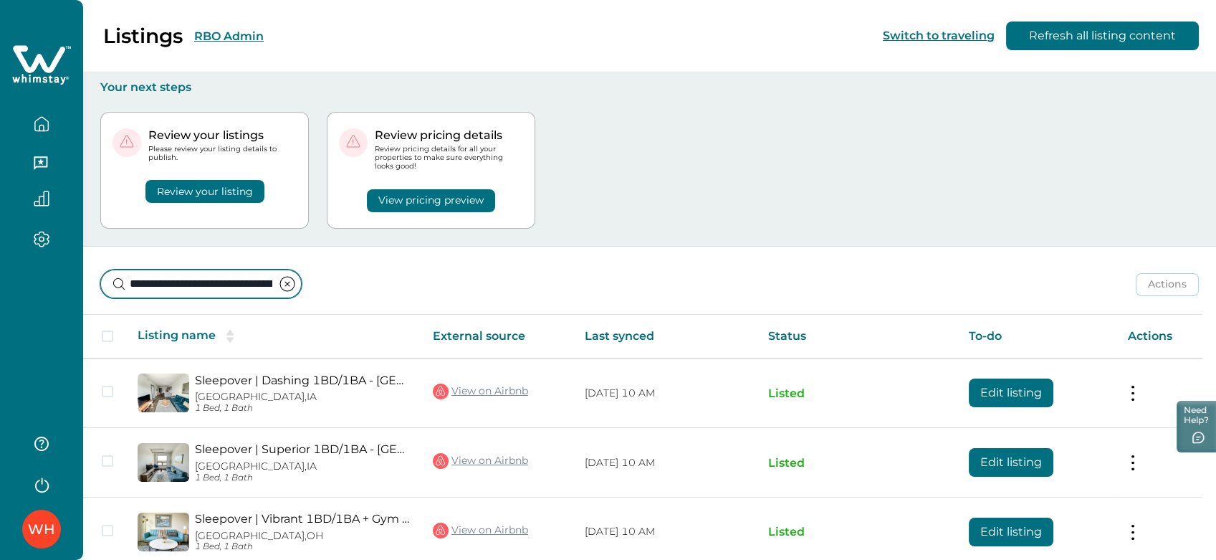
drag, startPoint x: 194, startPoint y: 281, endPoint x: 0, endPoint y: 274, distance: 193.6
click at [0, 274] on div "**********" at bounding box center [608, 280] width 1216 height 560
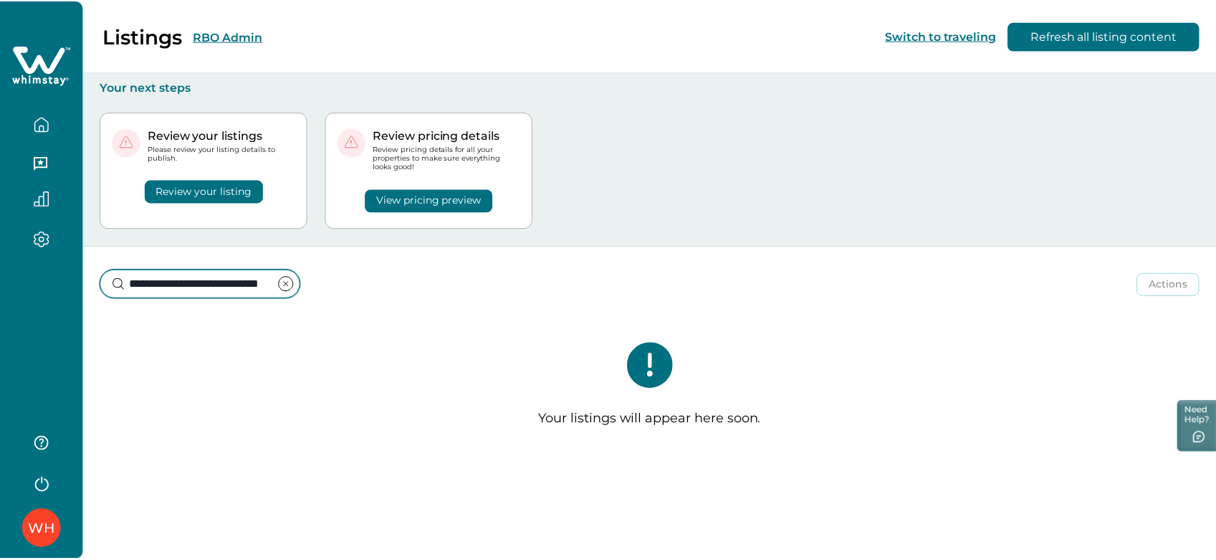
scroll to position [0, 43]
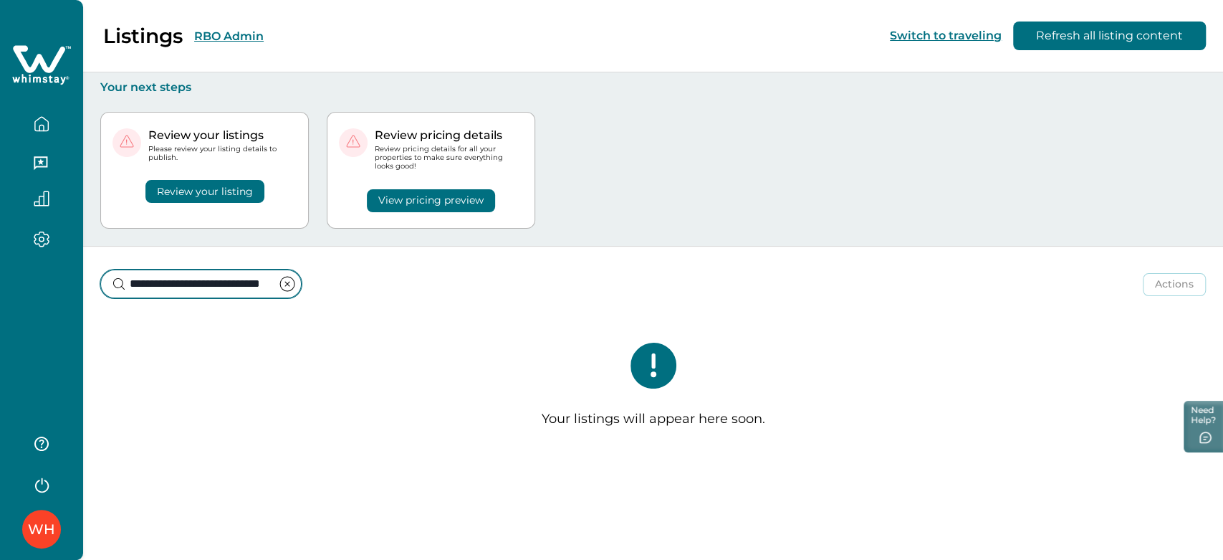
drag, startPoint x: 211, startPoint y: 280, endPoint x: 373, endPoint y: 310, distance: 164.9
click at [371, 310] on div "**********" at bounding box center [653, 357] width 1140 height 221
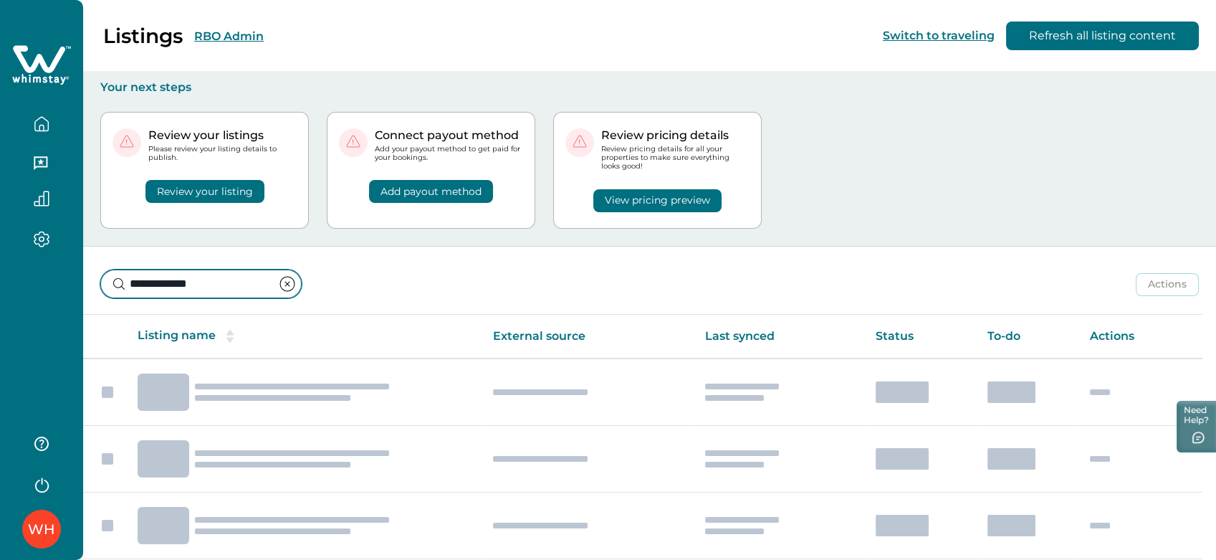
type input "**********"
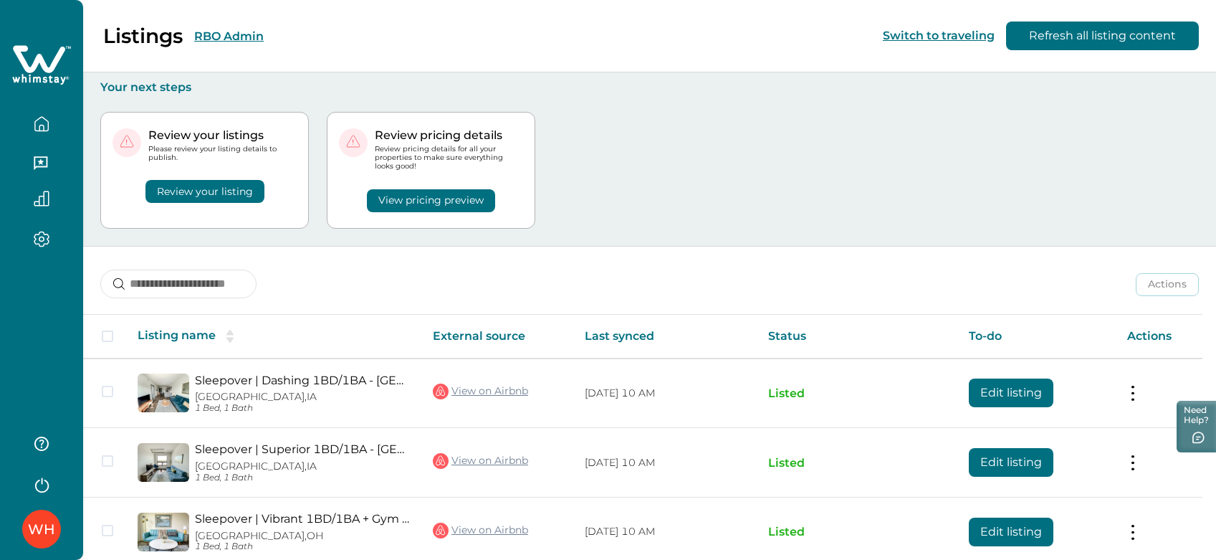
scroll to position [80, 0]
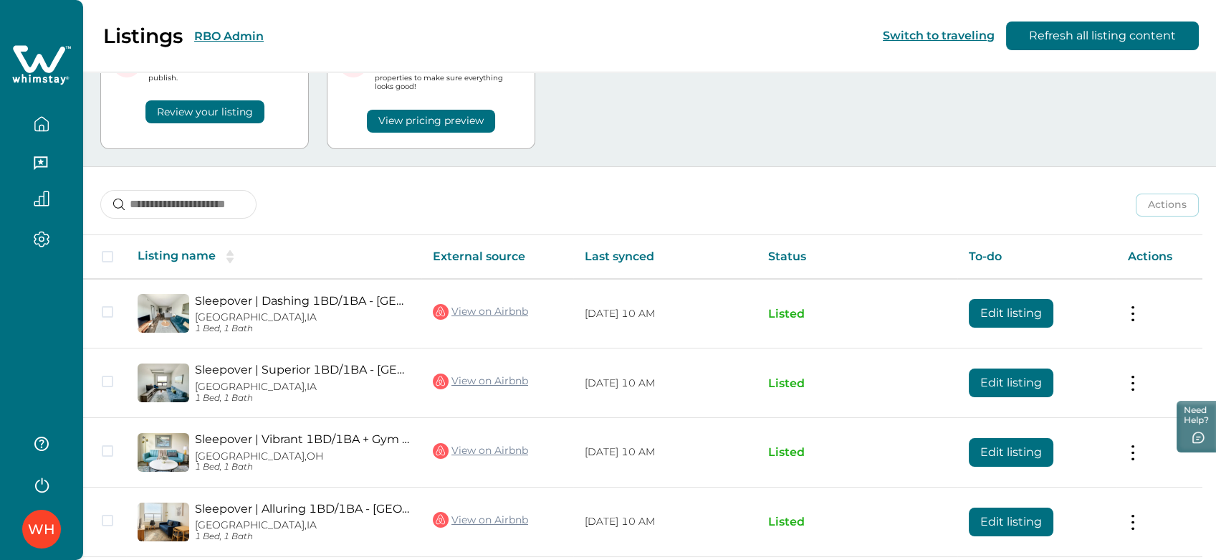
click at [401, 126] on button "View pricing preview" at bounding box center [431, 121] width 128 height 23
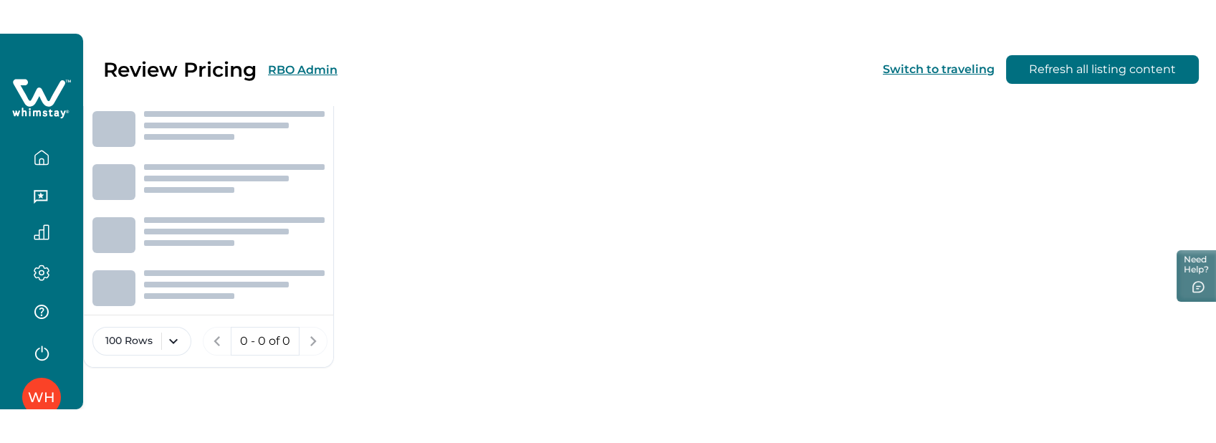
scroll to position [220, 0]
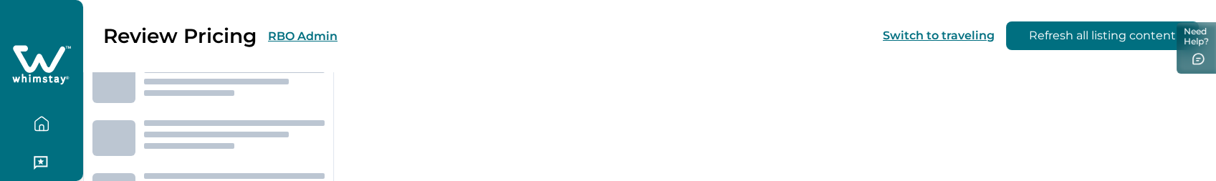
click at [46, 56] on icon at bounding box center [41, 65] width 59 height 43
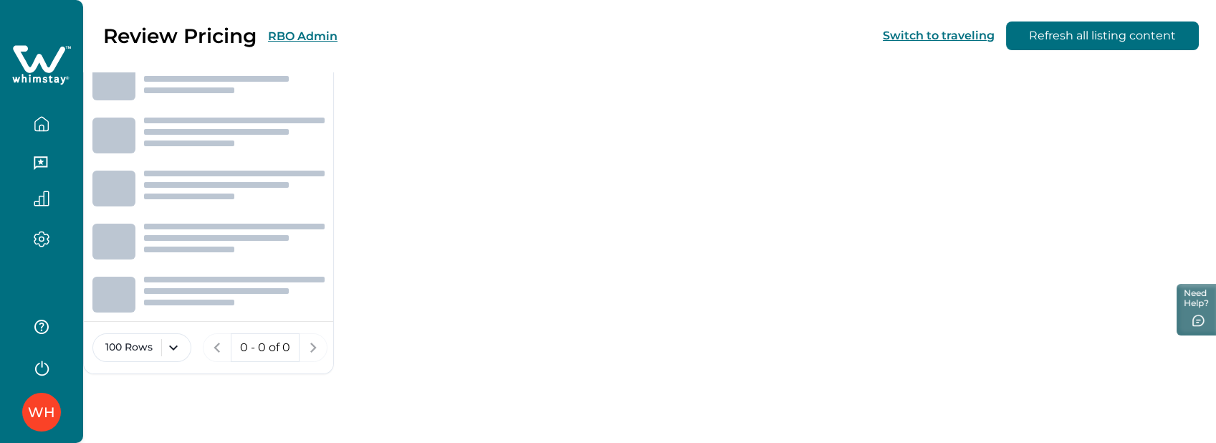
click at [665, 326] on html "Skip to Content WH Review Pricing RBO Admin Switch to traveling Refresh all lis…" at bounding box center [608, 104] width 1216 height 443
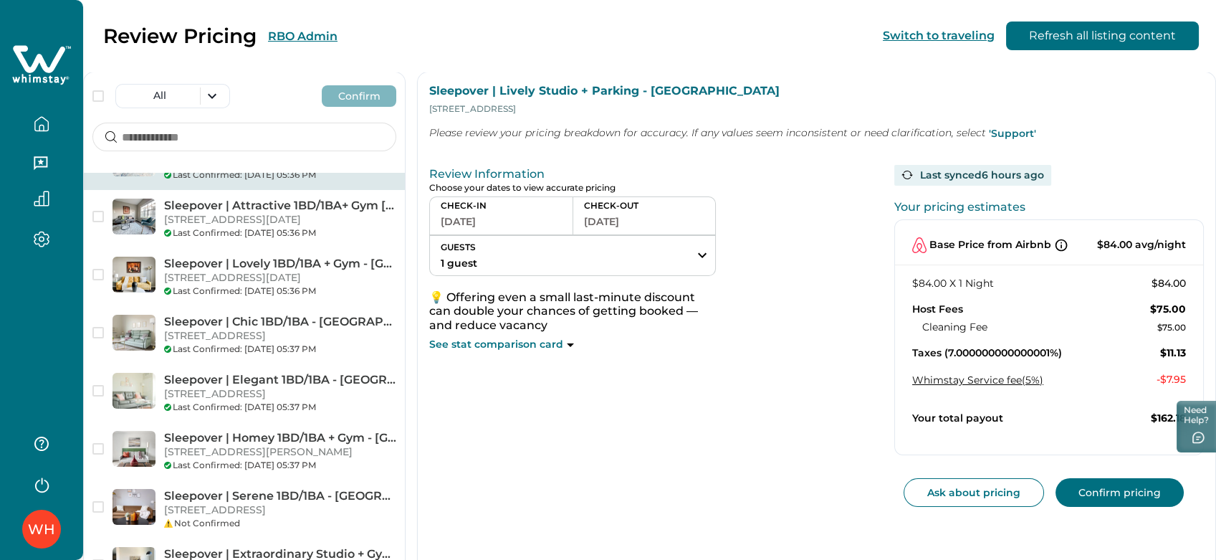
scroll to position [1194, 0]
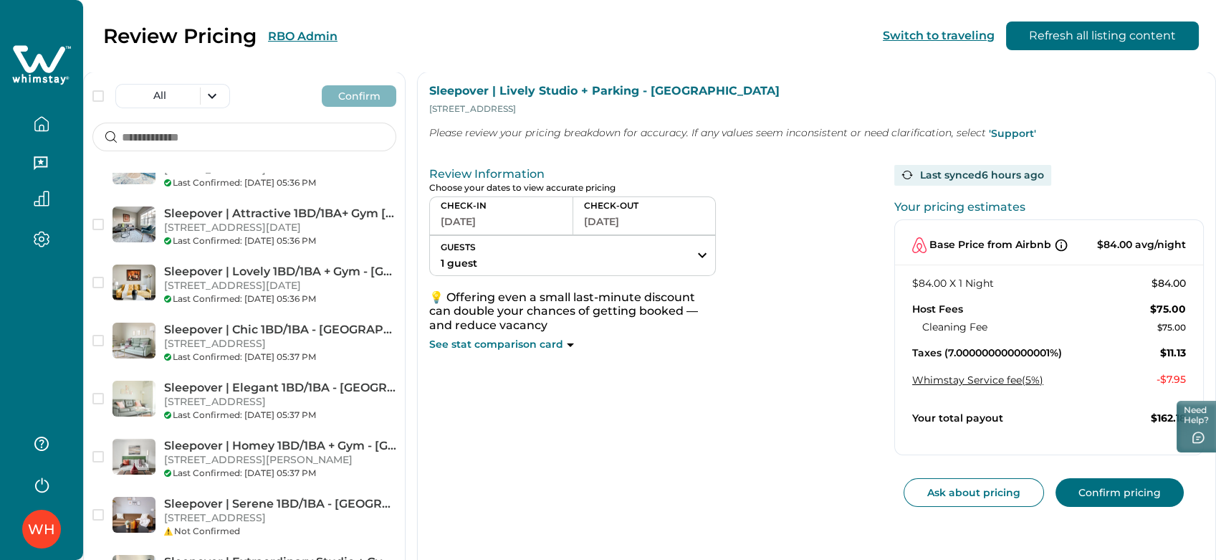
click at [235, 119] on p "[STREET_ADDRESS]" at bounding box center [280, 112] width 232 height 14
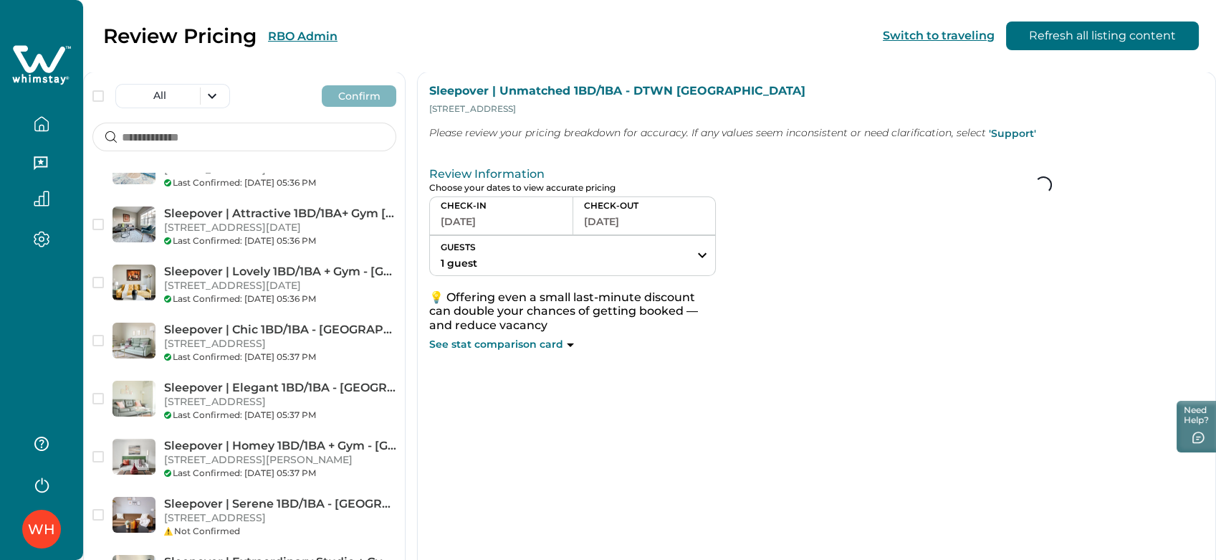
click at [247, 61] on p "[STREET_ADDRESS]" at bounding box center [280, 54] width 232 height 14
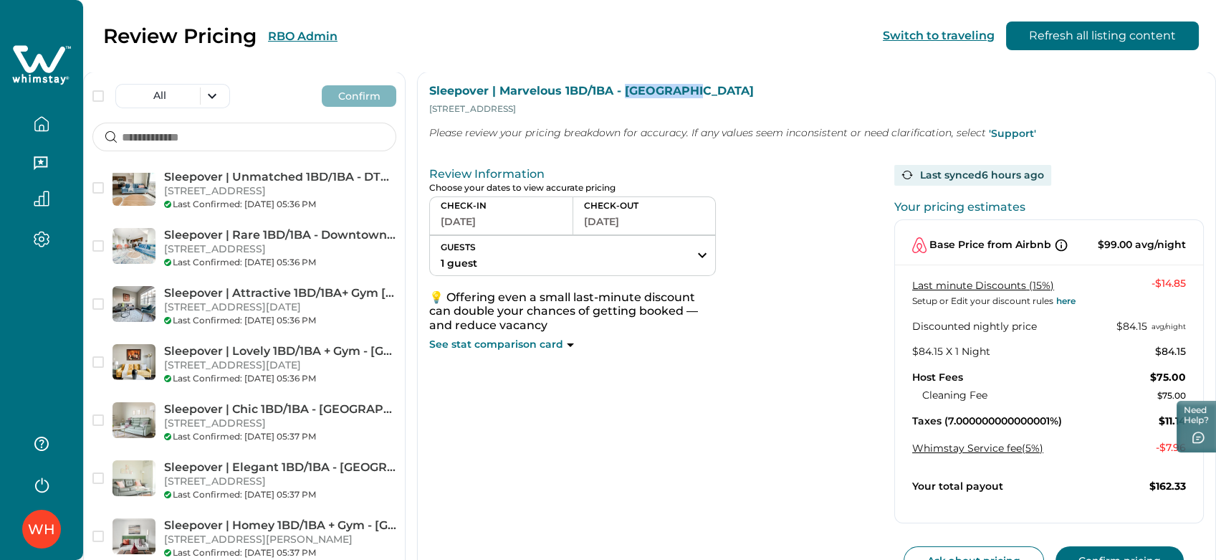
drag, startPoint x: 625, startPoint y: 85, endPoint x: 722, endPoint y: 87, distance: 97.5
click at [722, 87] on p "Sleepover | Marvelous 1BD/1BA - [GEOGRAPHIC_DATA]" at bounding box center [816, 91] width 775 height 14
copy p "Des Moines"
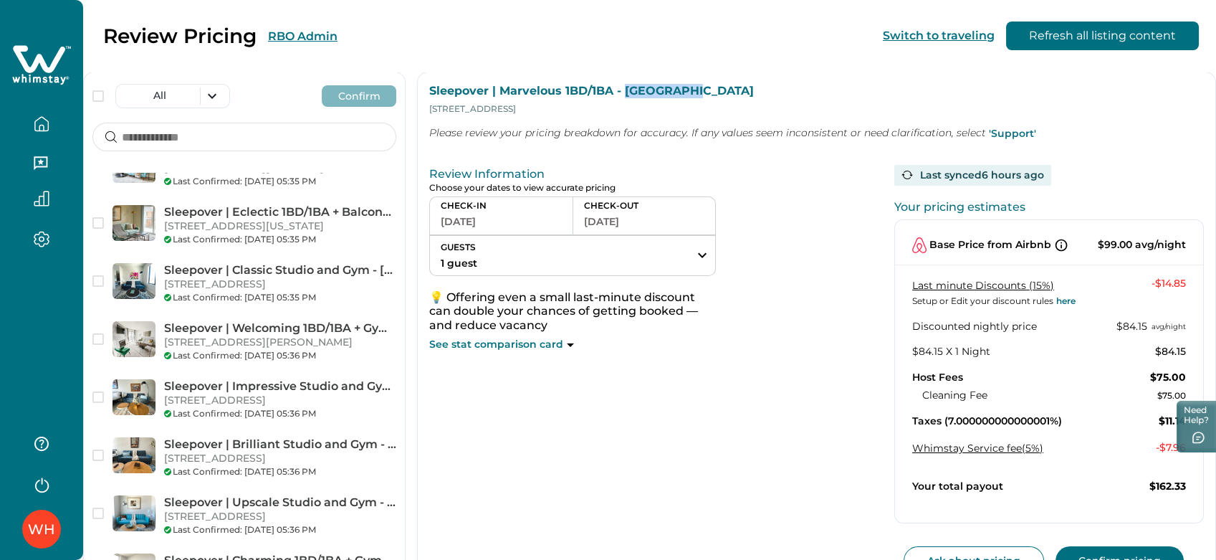
scroll to position [80, 0]
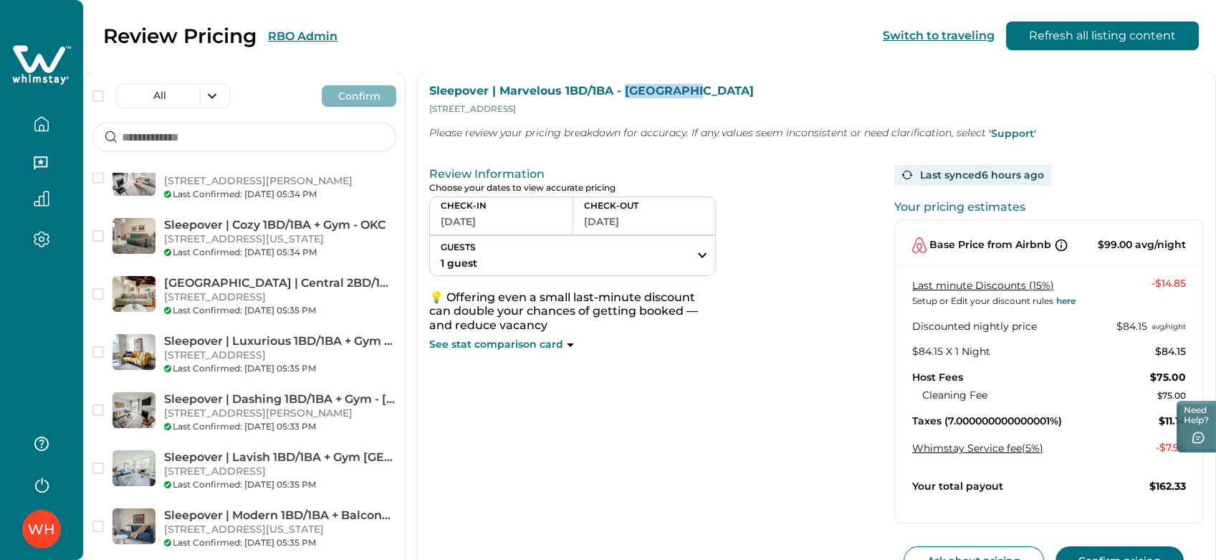
click at [58, 67] on icon at bounding box center [41, 65] width 59 height 43
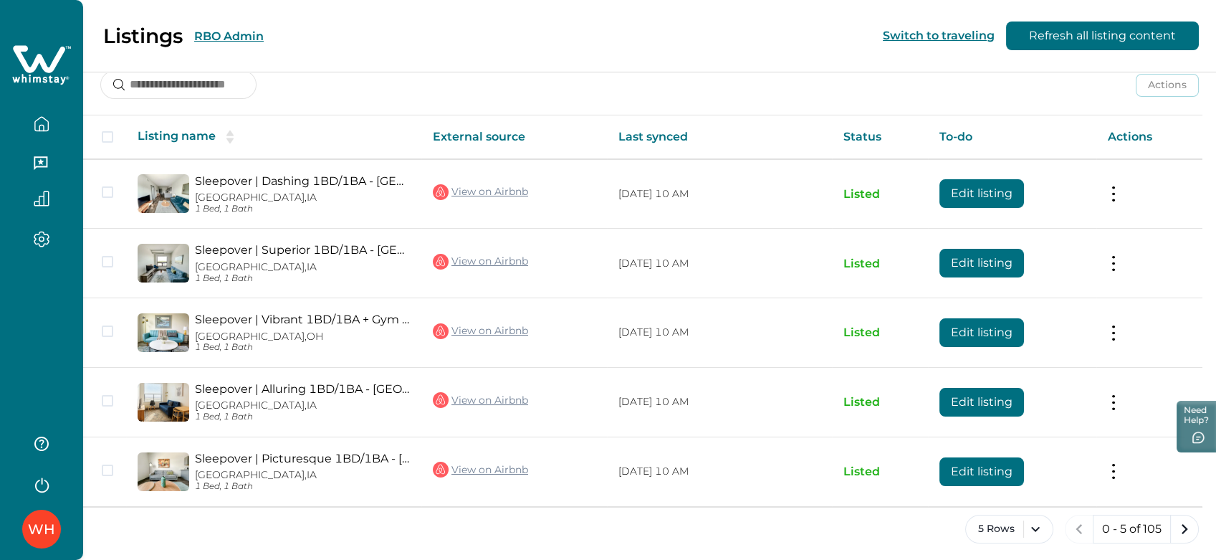
scroll to position [204, 0]
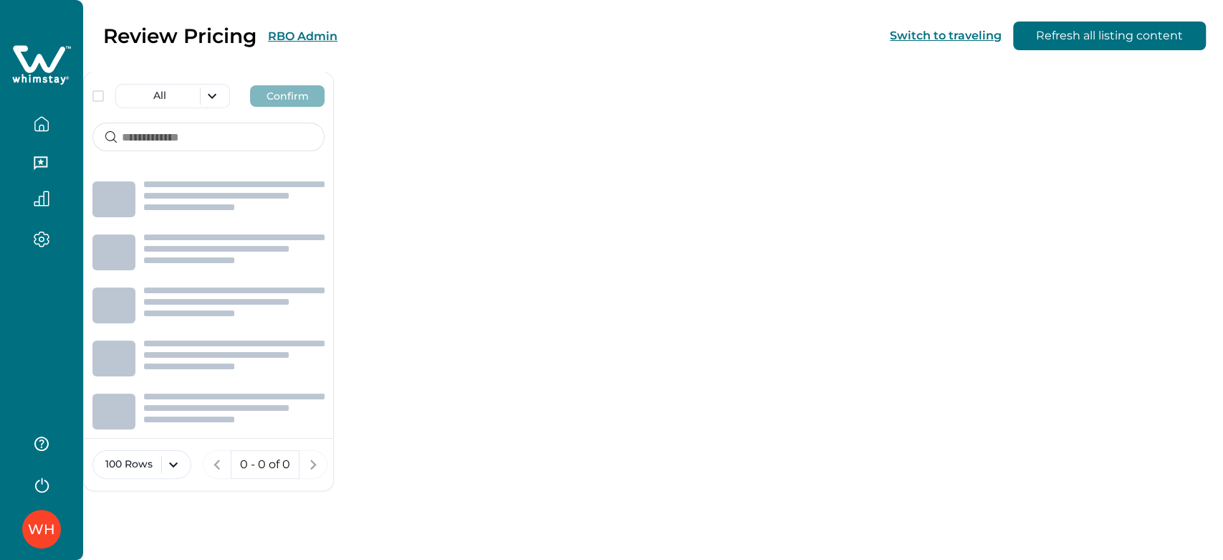
click at [29, 130] on button "button" at bounding box center [41, 124] width 60 height 29
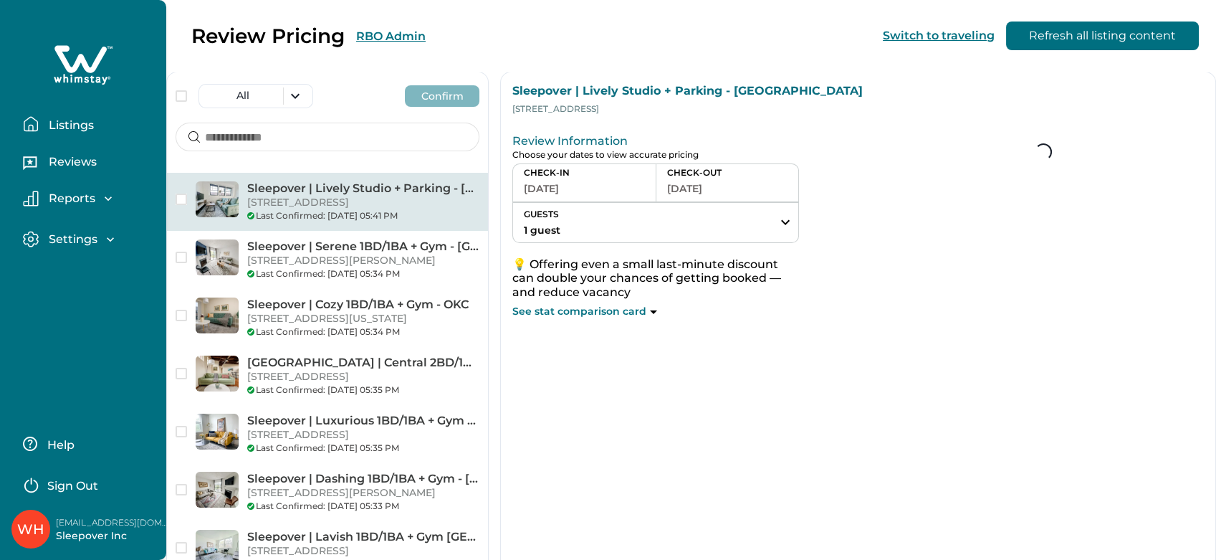
click at [63, 123] on p "Listings" at bounding box center [68, 125] width 49 height 14
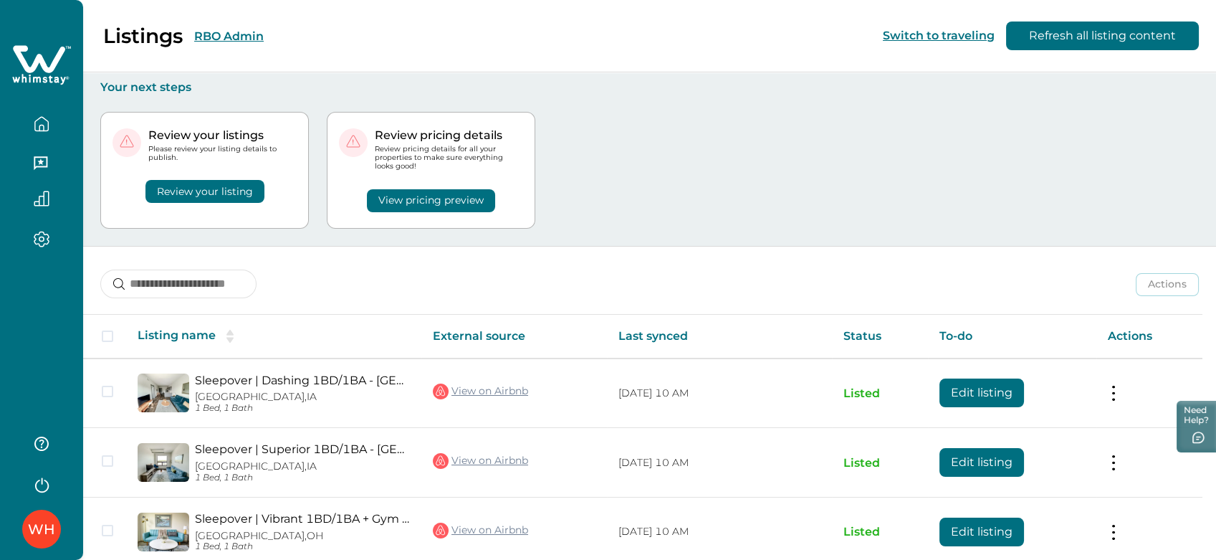
click at [288, 128] on p "Review your listings" at bounding box center [222, 135] width 148 height 14
click at [211, 291] on input at bounding box center [178, 283] width 156 height 29
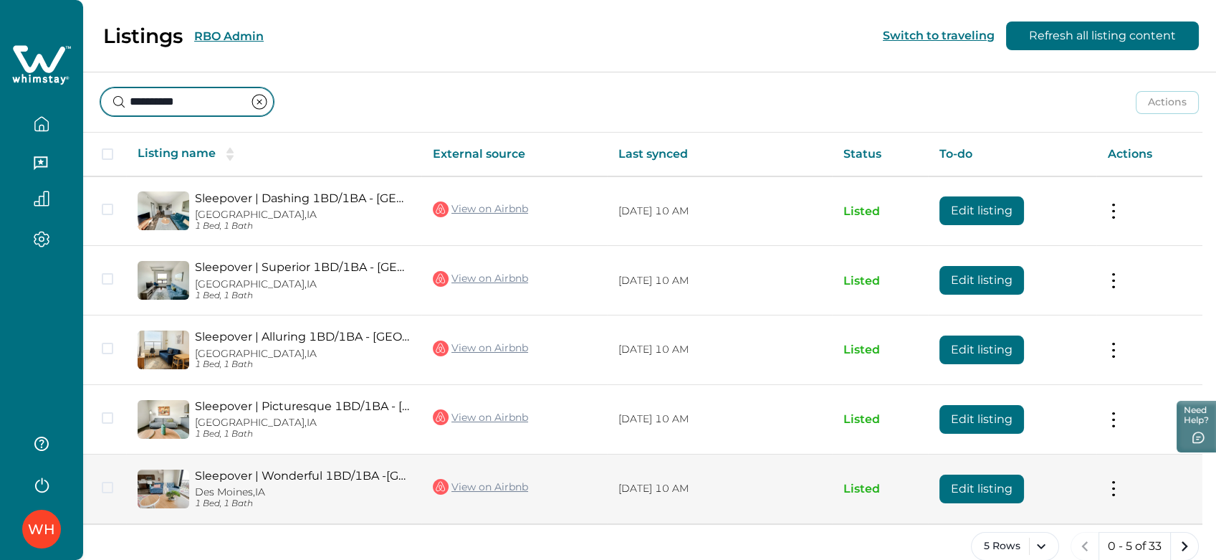
scroll to position [204, 0]
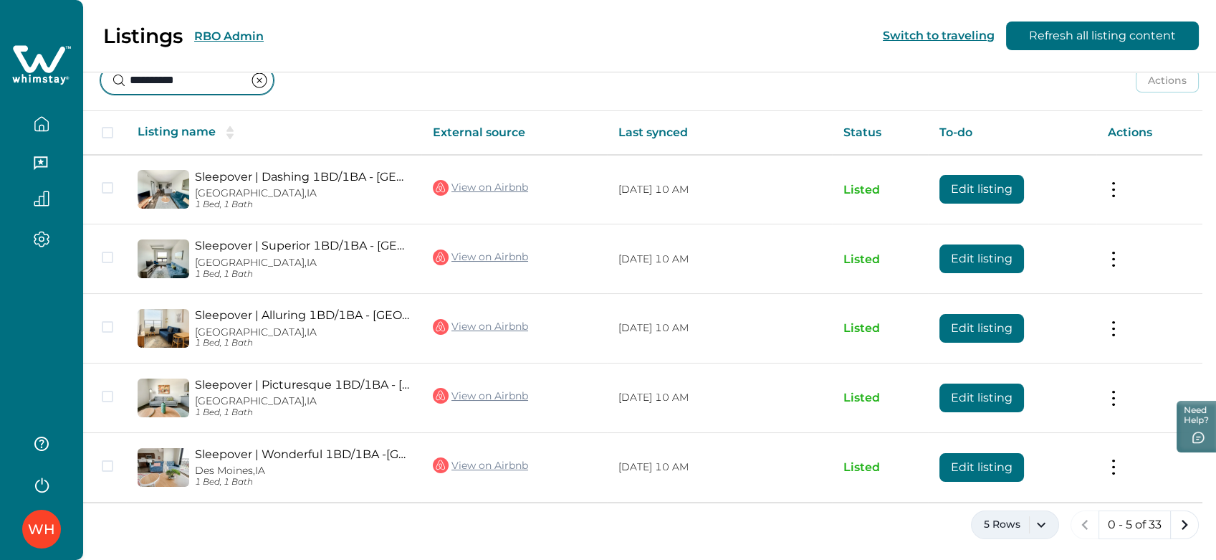
type input "**********"
click at [1026, 532] on button "5 Rows" at bounding box center [1015, 524] width 88 height 29
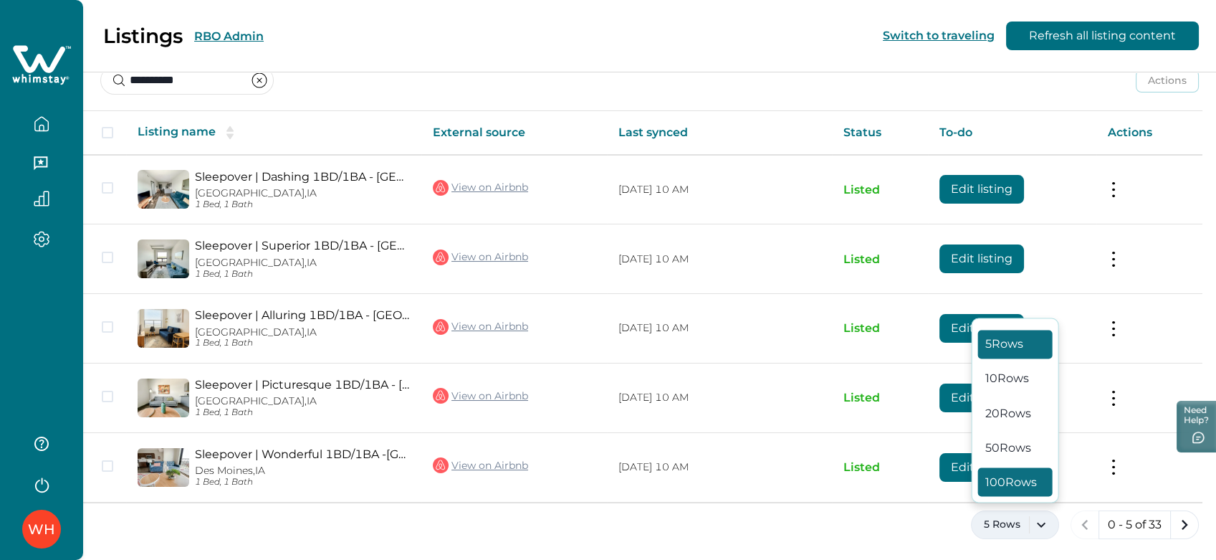
click at [1001, 493] on button "100 Rows" at bounding box center [1015, 481] width 75 height 29
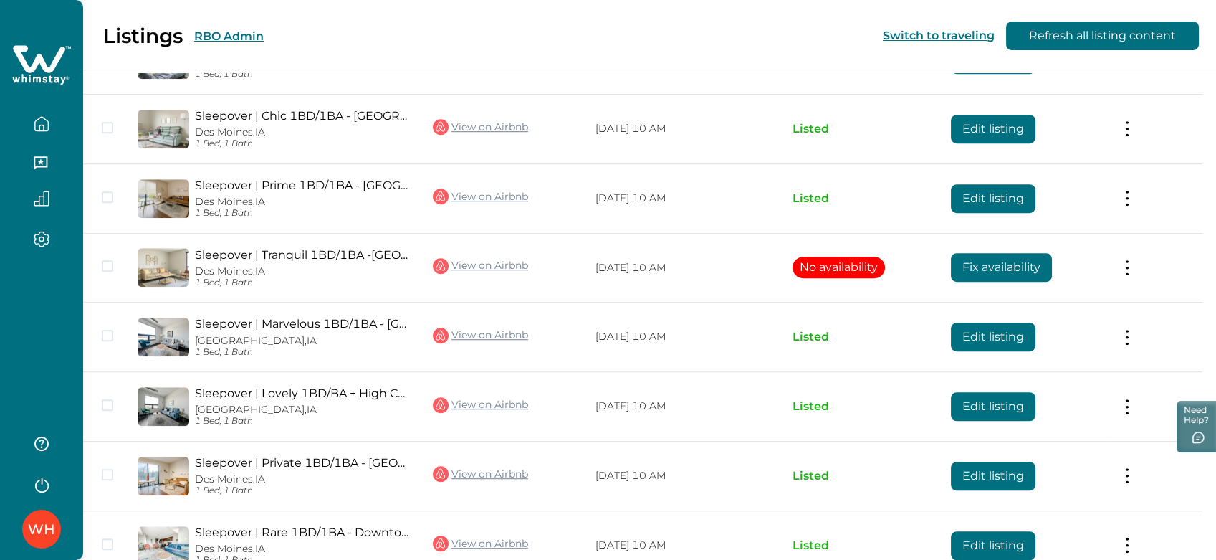
scroll to position [2035, 0]
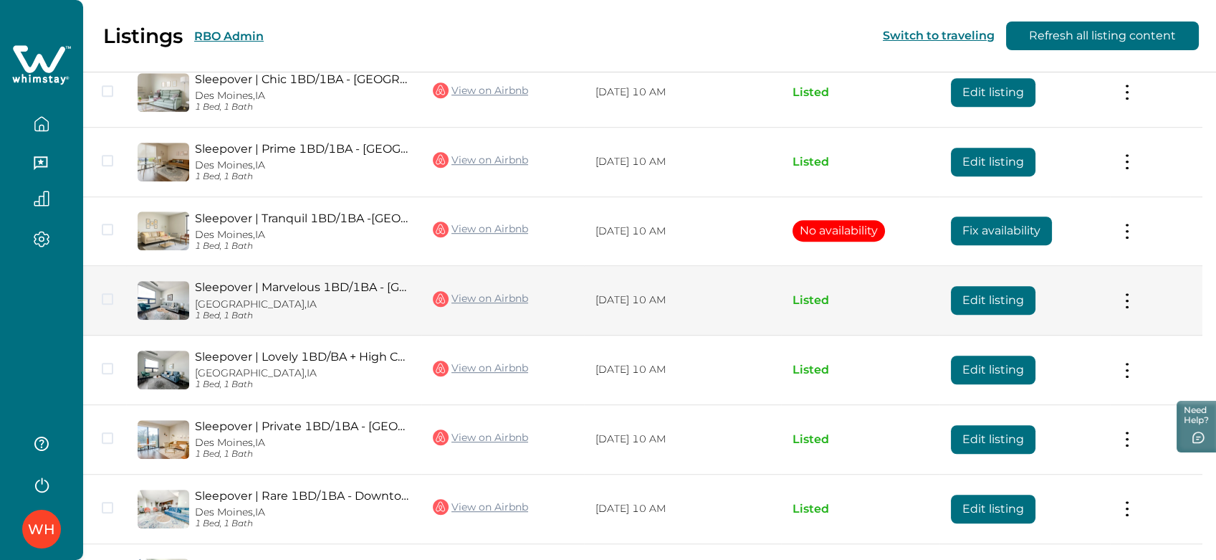
click at [502, 292] on link "View on Airbnb" at bounding box center [480, 299] width 95 height 19
click at [274, 288] on link "Sleepover | Marvelous 1BD/1BA - [GEOGRAPHIC_DATA]" at bounding box center [302, 287] width 215 height 14
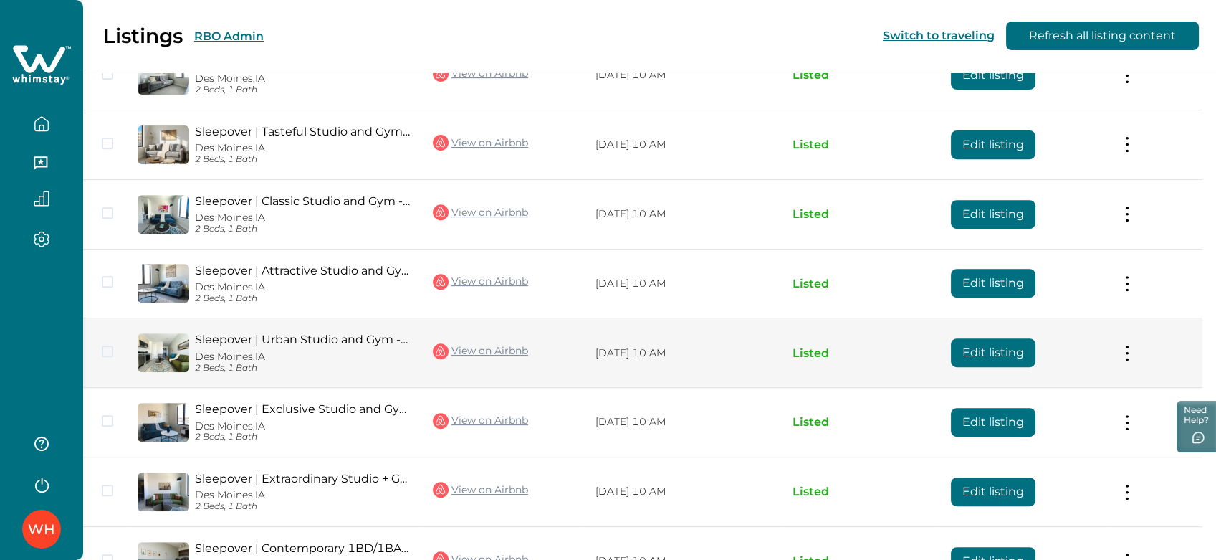
scroll to position [920, 0]
